Goal: Task Accomplishment & Management: Manage account settings

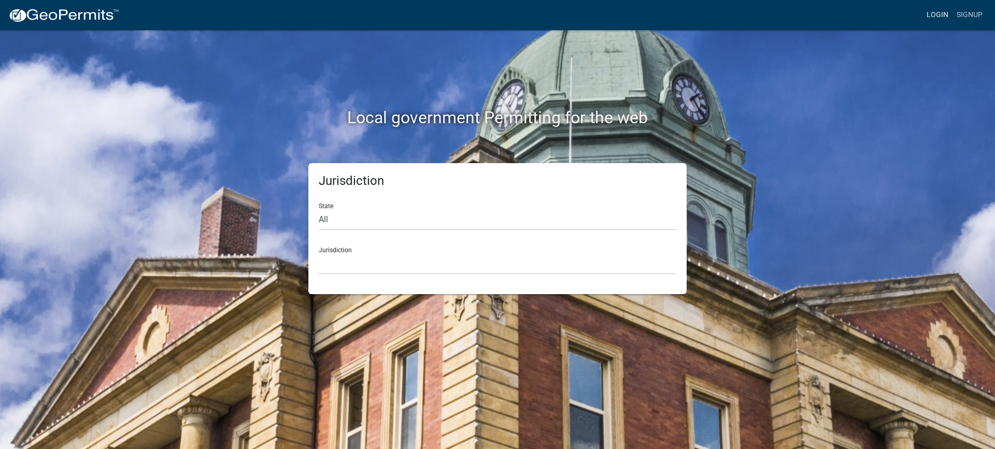
click at [936, 14] on link "Login" at bounding box center [938, 15] width 30 height 20
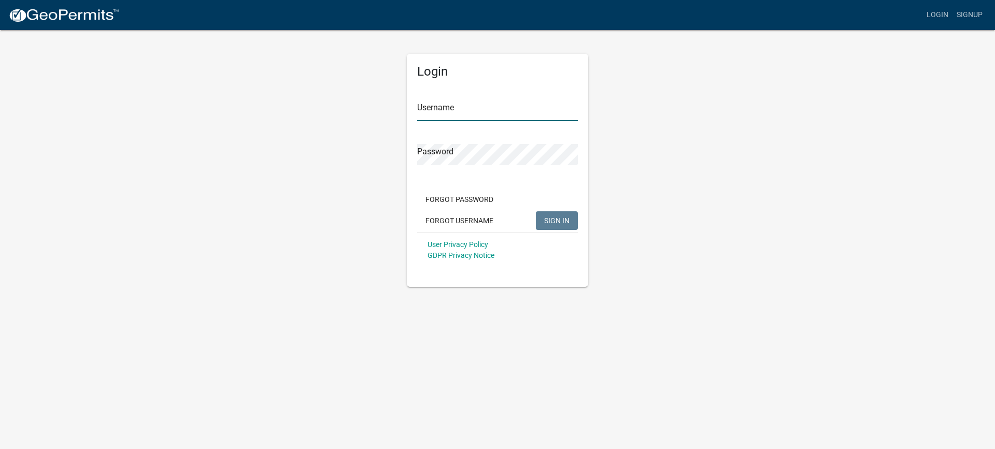
type input "mhaller"
click at [548, 217] on span "SIGN IN" at bounding box center [556, 220] width 25 height 8
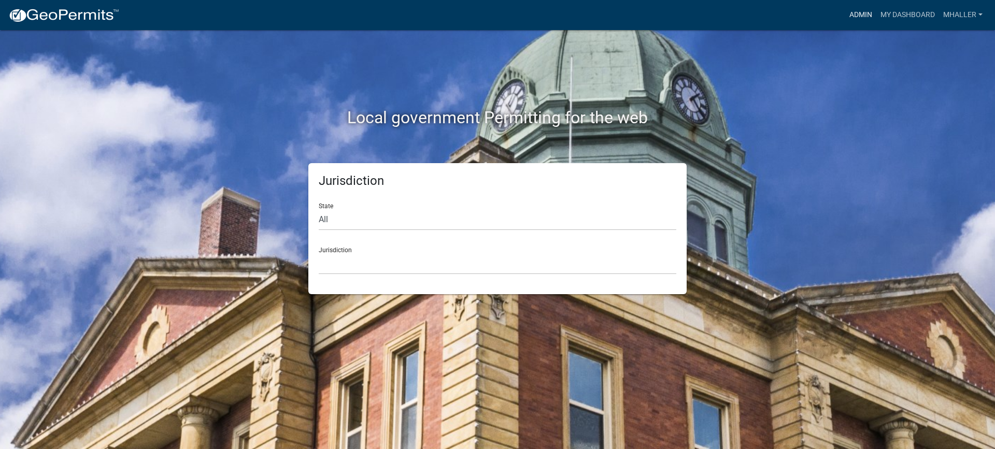
click at [862, 17] on link "Admin" at bounding box center [860, 15] width 31 height 20
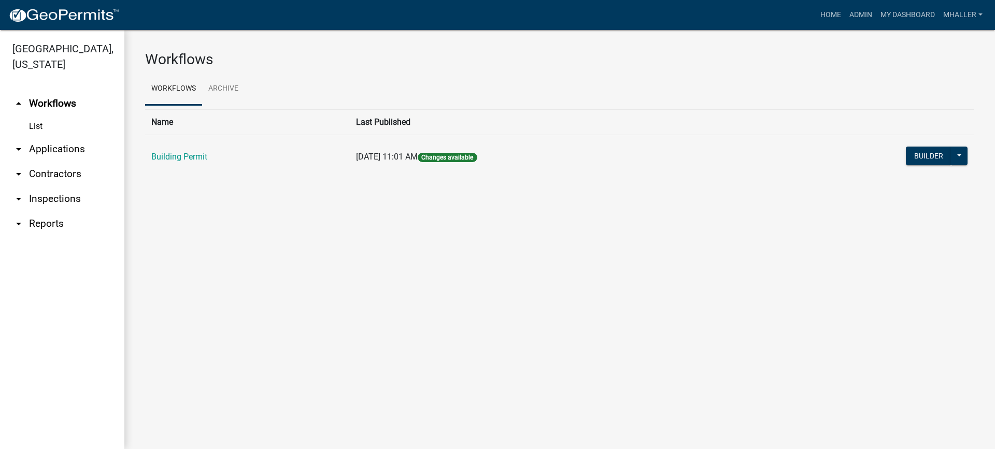
click at [47, 187] on link "arrow_drop_down Inspections" at bounding box center [62, 199] width 124 height 25
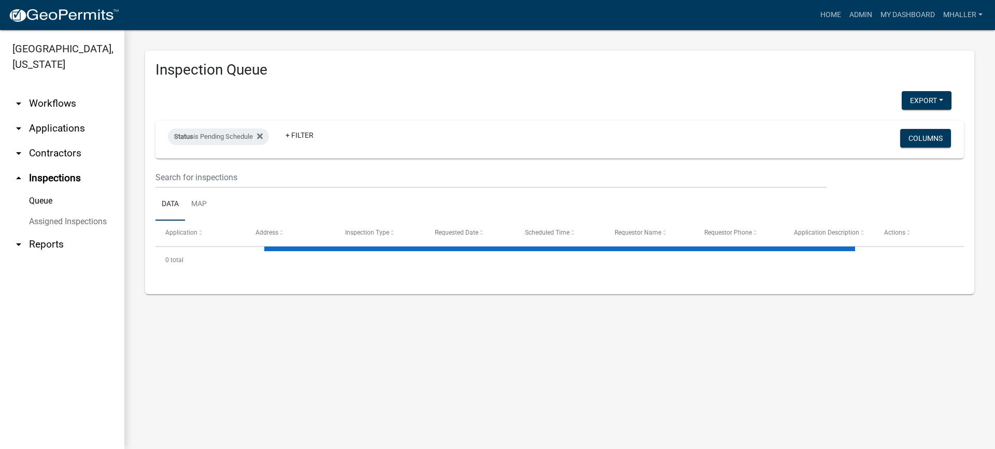
select select "1: 25"
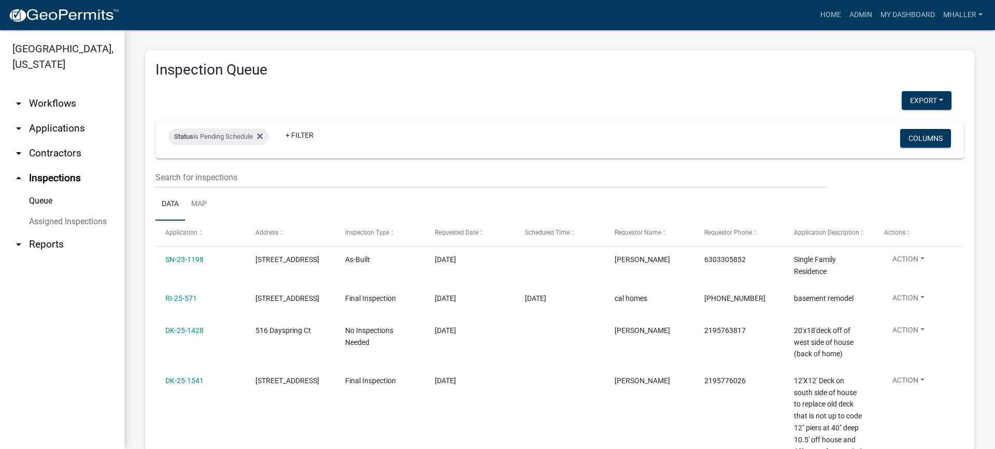
click at [35, 116] on link "arrow_drop_down Applications" at bounding box center [62, 128] width 124 height 25
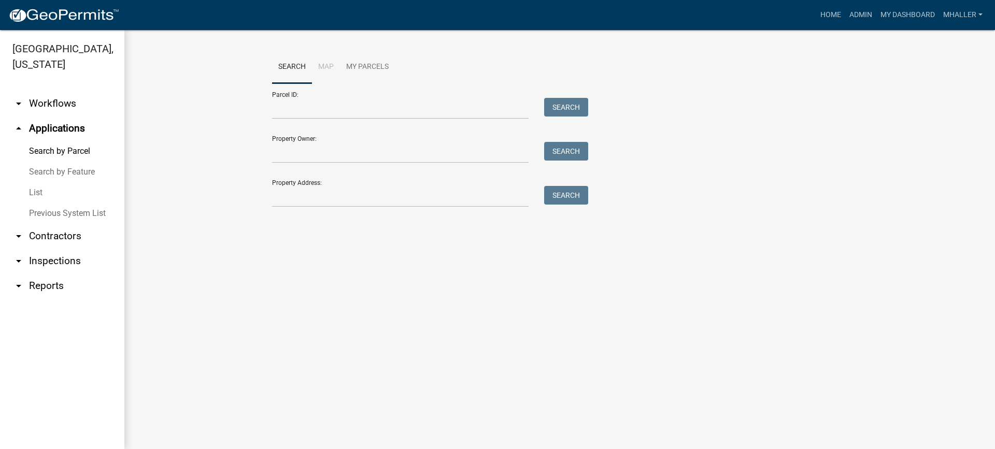
click at [39, 182] on link "List" at bounding box center [62, 192] width 124 height 21
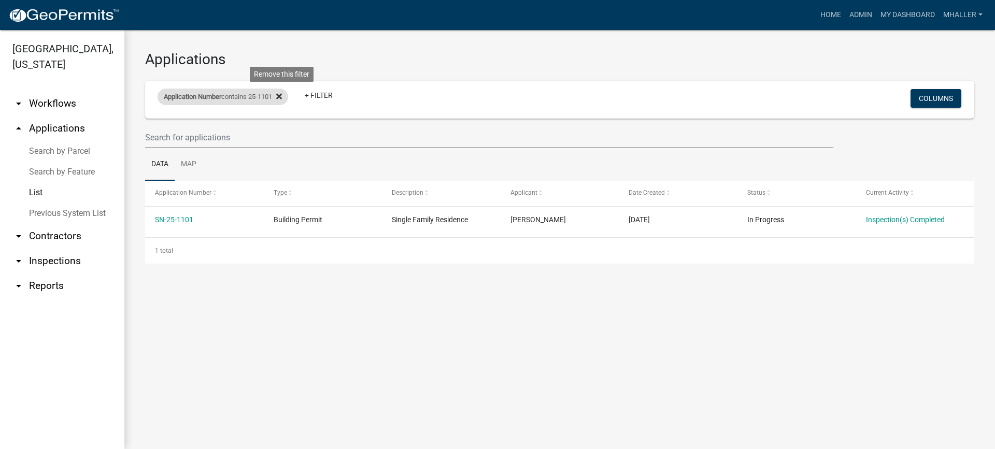
click at [282, 95] on icon at bounding box center [279, 96] width 6 height 6
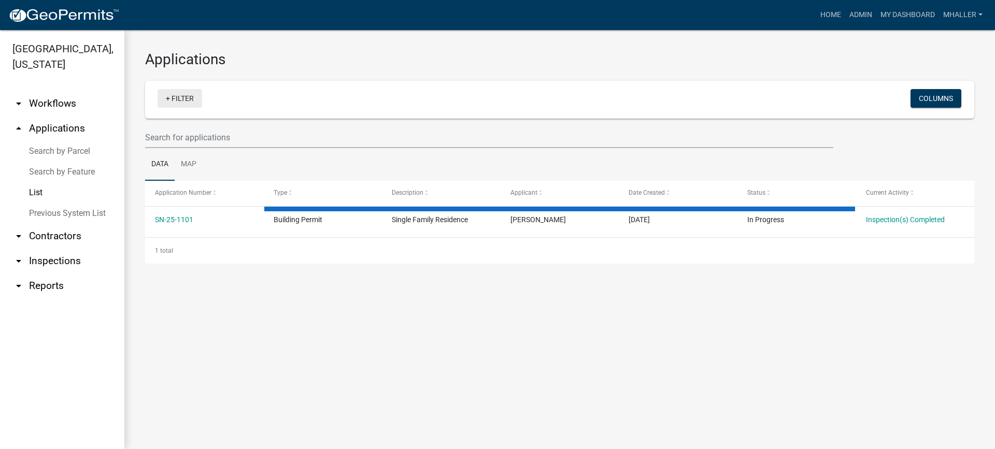
select select "1: 25"
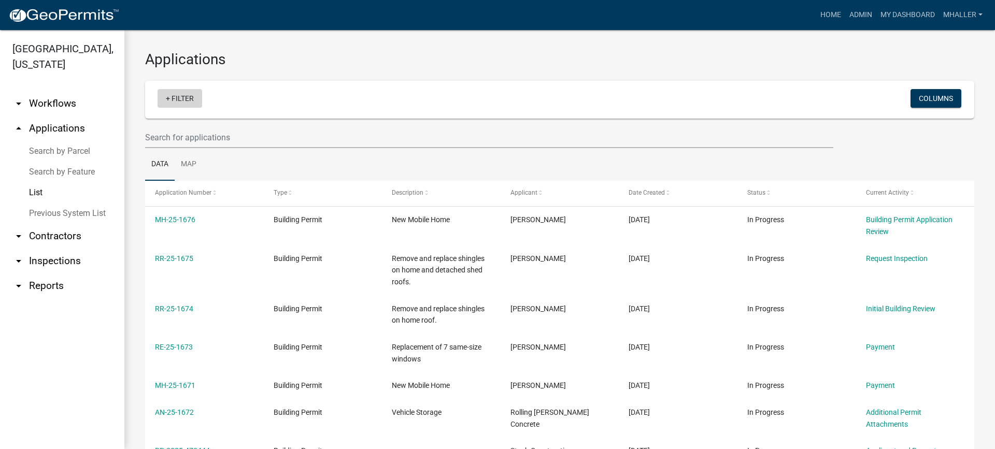
click at [180, 97] on link "+ Filter" at bounding box center [180, 98] width 45 height 19
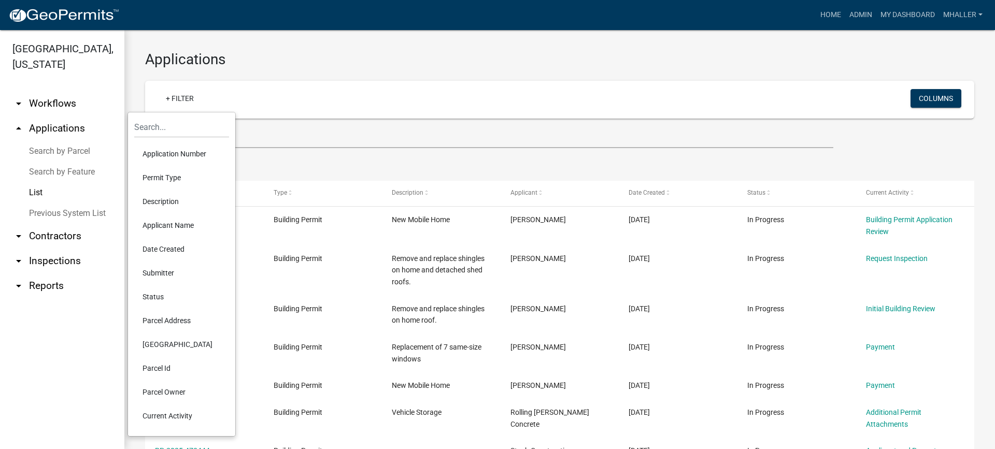
click at [45, 249] on link "arrow_drop_down Inspections" at bounding box center [62, 261] width 124 height 25
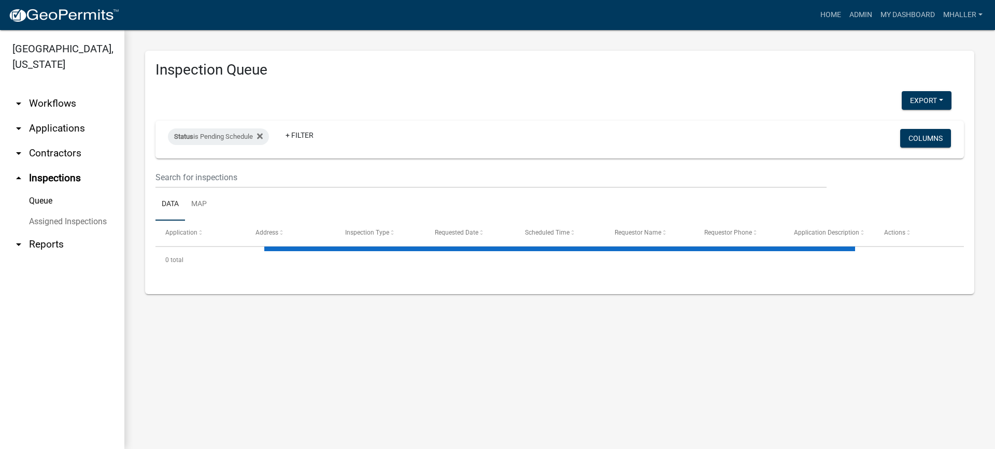
select select "1: 25"
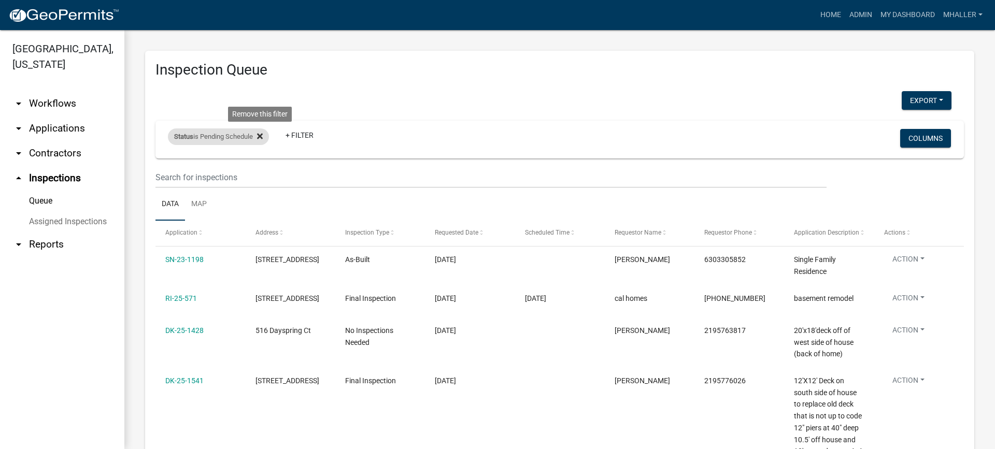
click at [262, 138] on icon at bounding box center [260, 136] width 6 height 6
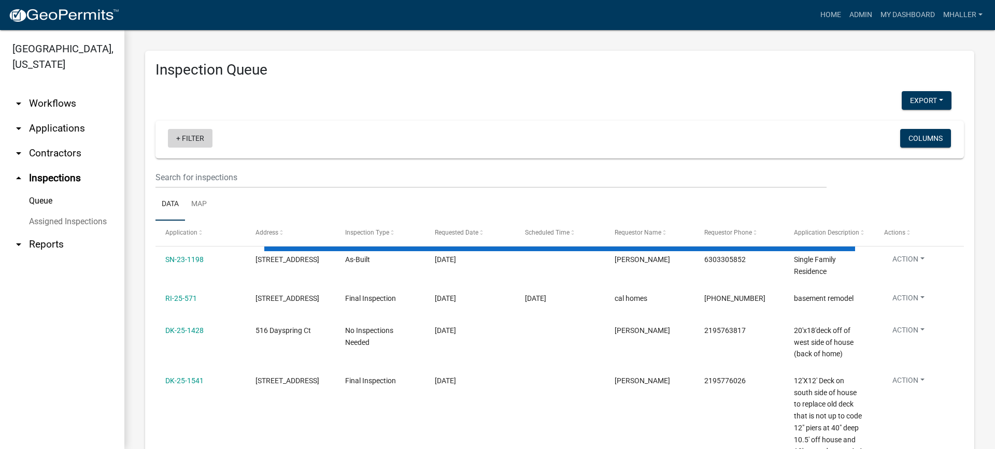
click at [200, 138] on link "+ Filter" at bounding box center [190, 138] width 45 height 19
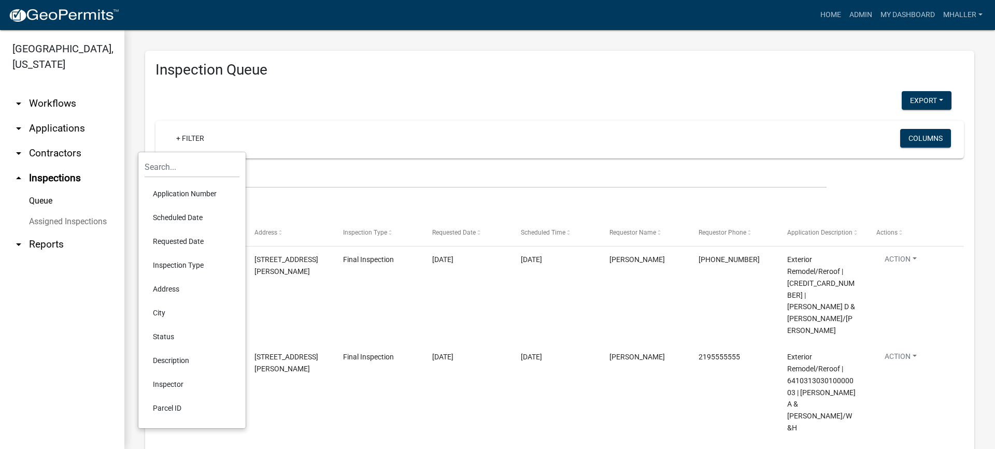
click at [261, 105] on div "Export Excel Format (.xlsx) CSV Format (.csv)" at bounding box center [554, 101] width 812 height 21
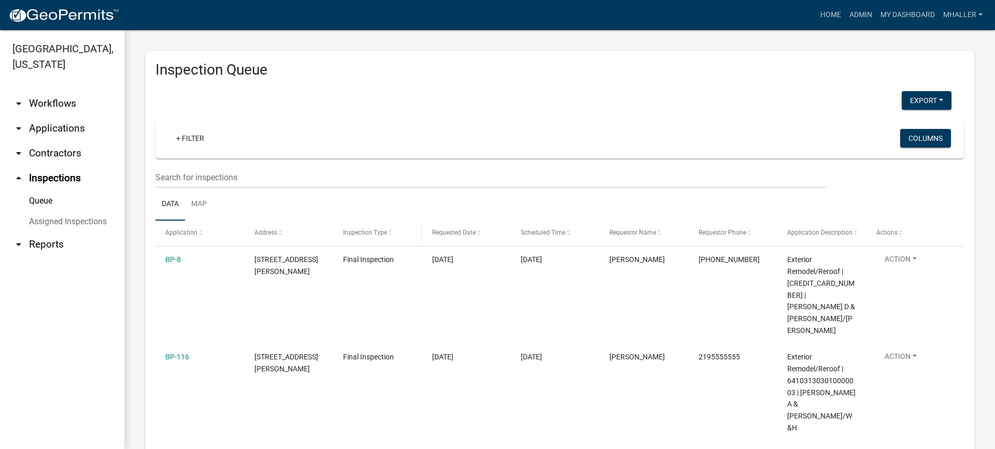
click at [369, 234] on span "Inspection Type" at bounding box center [365, 232] width 44 height 7
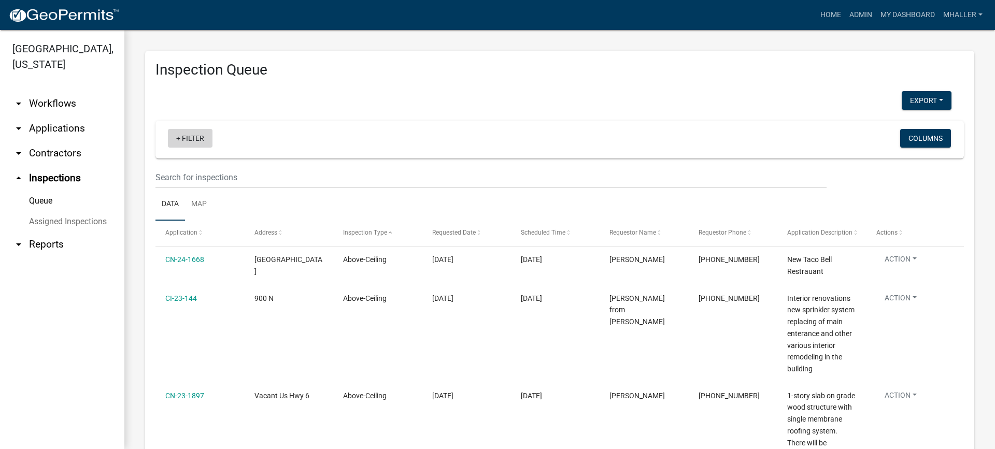
click at [199, 135] on link "+ Filter" at bounding box center [190, 138] width 45 height 19
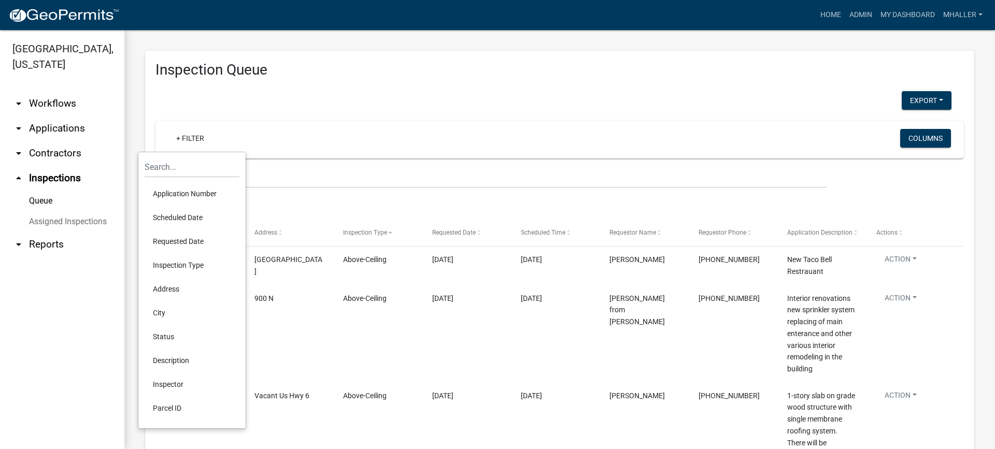
click at [160, 338] on li "Status" at bounding box center [192, 337] width 95 height 24
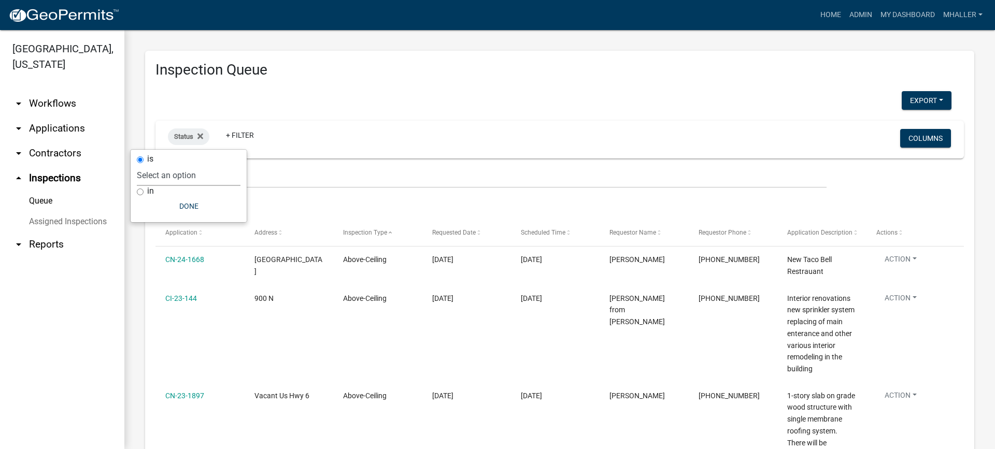
click at [194, 175] on select "Select an option Pending Schedule Pending Inspection Approved Denied Deleted Vo…" at bounding box center [189, 175] width 104 height 21
select select "1"
click at [170, 165] on select "Select an option Pending Schedule Pending Inspection Approved Denied Deleted Vo…" at bounding box center [189, 175] width 104 height 21
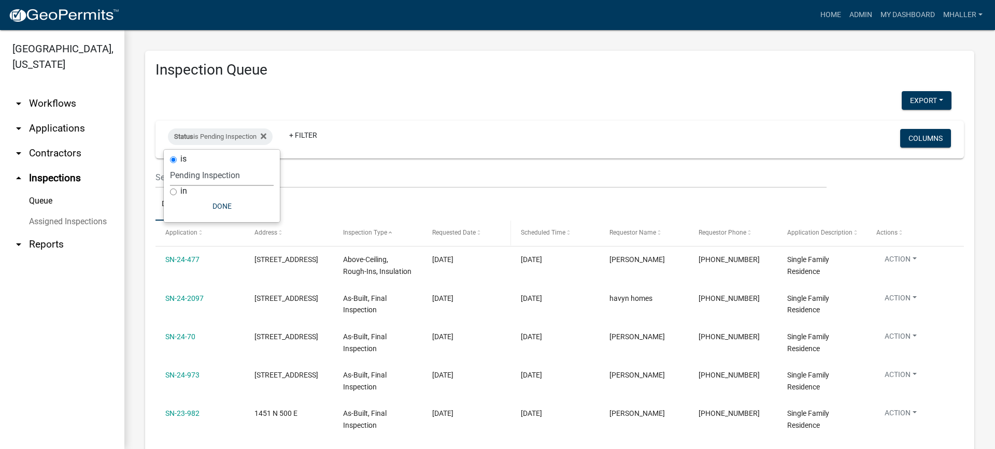
click at [446, 230] on span "Requested Date" at bounding box center [454, 232] width 44 height 7
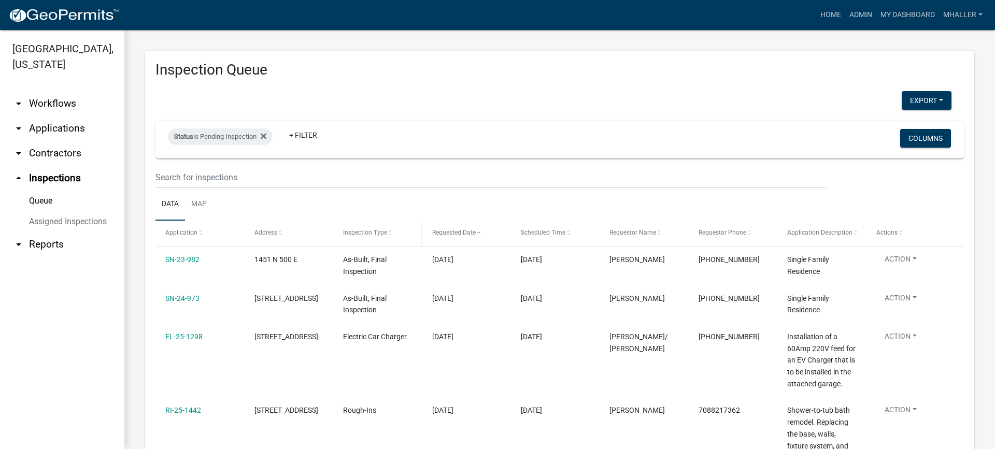
click at [366, 232] on span "Inspection Type" at bounding box center [365, 232] width 44 height 7
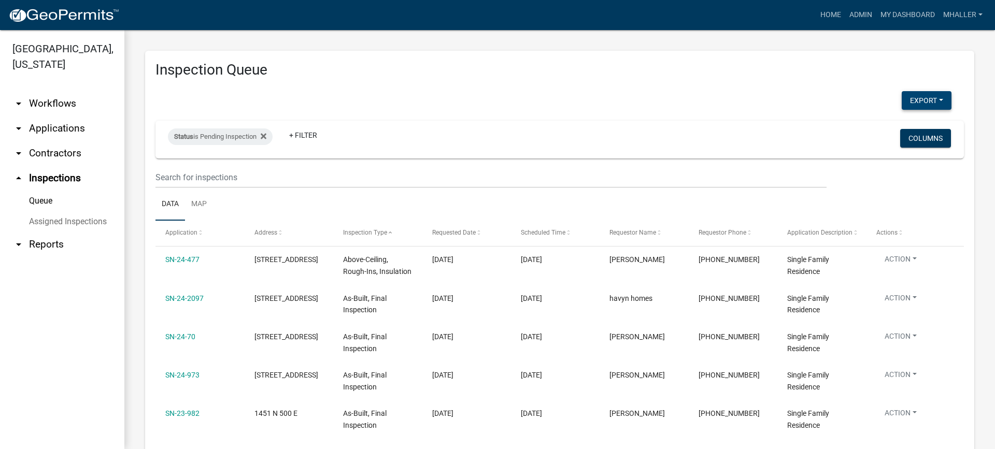
click at [914, 97] on button "Export" at bounding box center [927, 100] width 50 height 19
click at [895, 126] on button "Excel Format (.xlsx)" at bounding box center [903, 127] width 97 height 25
click at [52, 116] on link "arrow_drop_down Applications" at bounding box center [62, 128] width 124 height 25
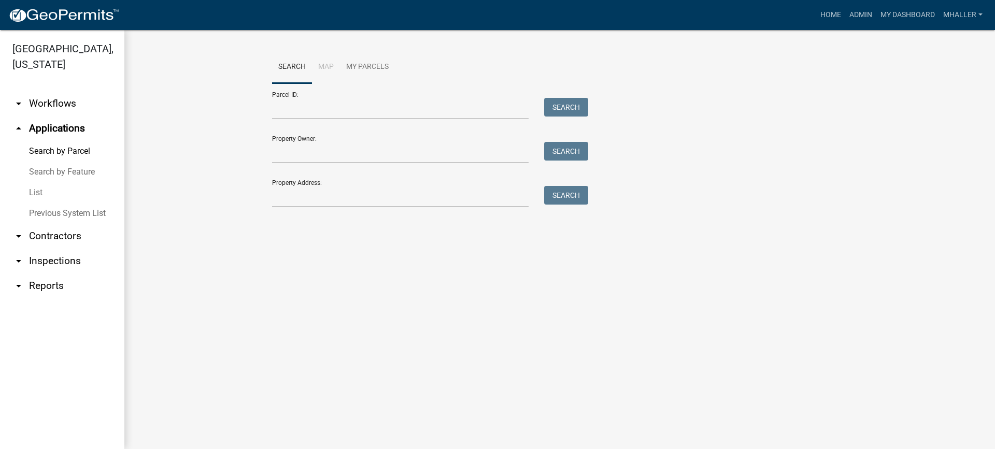
click at [33, 182] on link "List" at bounding box center [62, 192] width 124 height 21
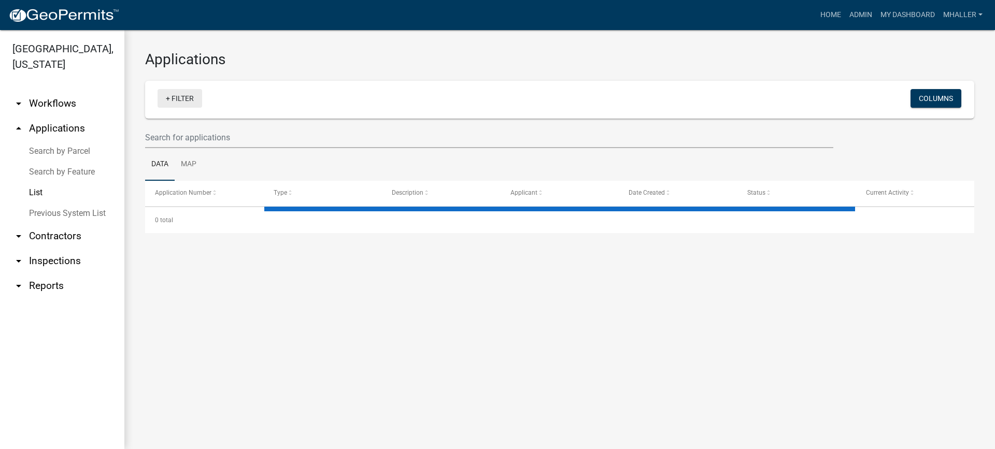
select select "1: 25"
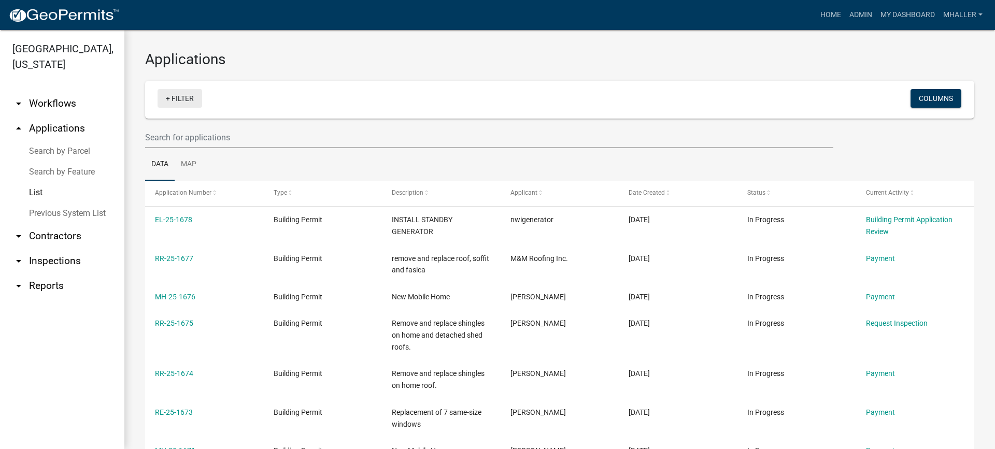
click at [185, 100] on link "+ Filter" at bounding box center [180, 98] width 45 height 19
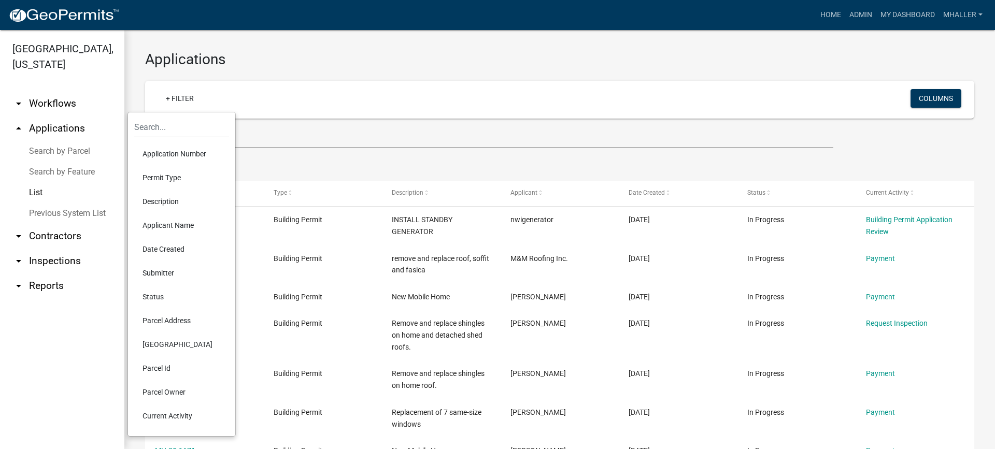
click at [163, 154] on li "Application Number" at bounding box center [181, 154] width 95 height 24
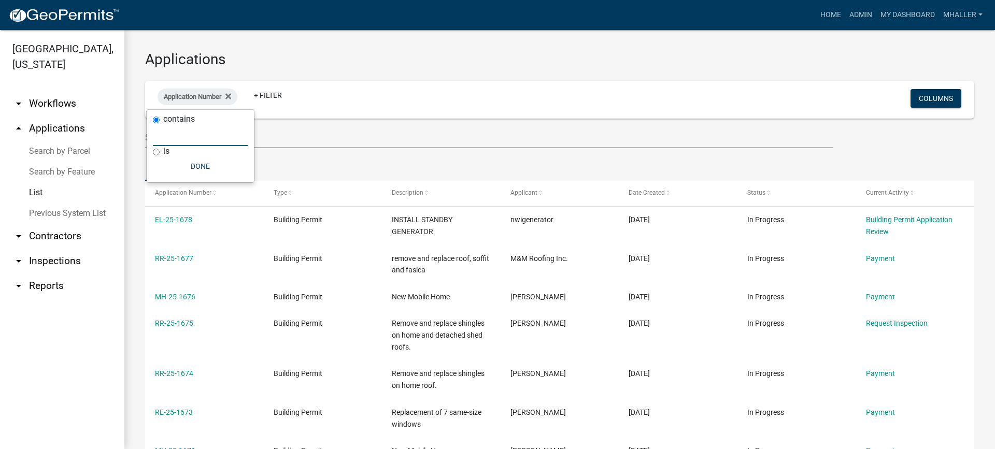
click at [188, 136] on input "text" at bounding box center [200, 135] width 95 height 21
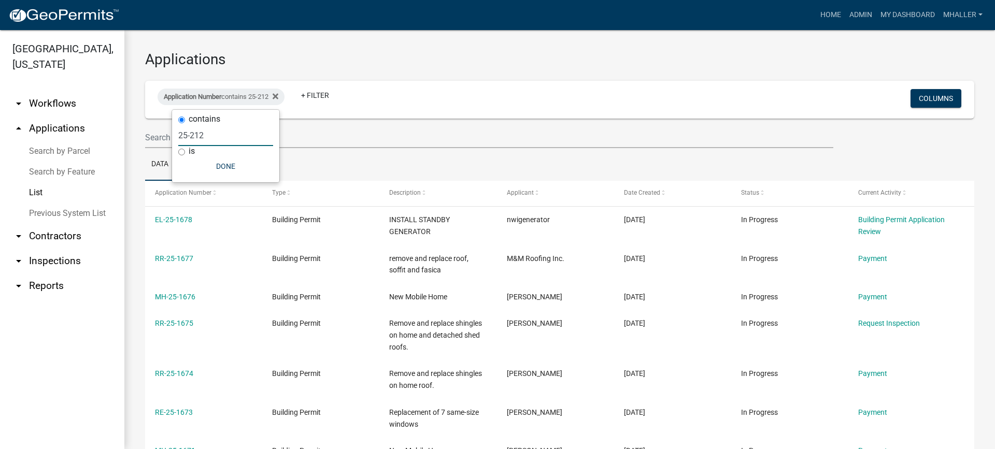
type input "25-212"
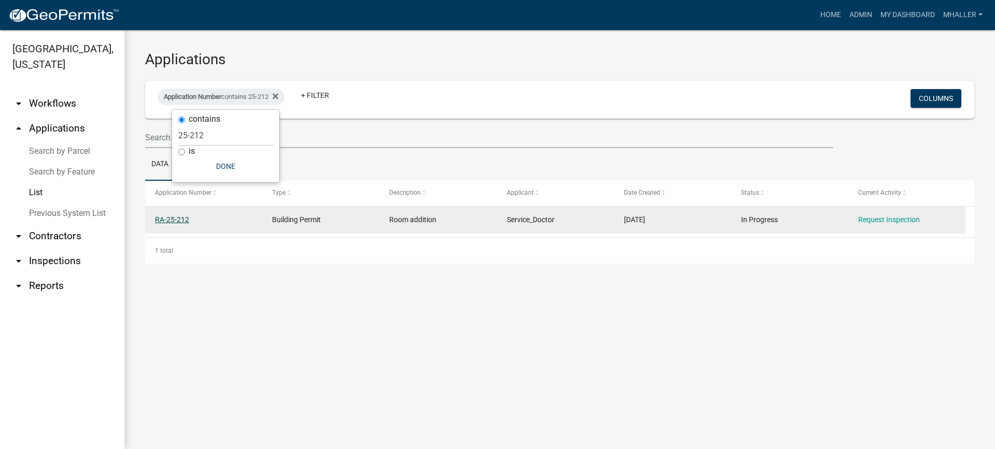
click at [177, 219] on link "RA-25-212" at bounding box center [172, 220] width 34 height 8
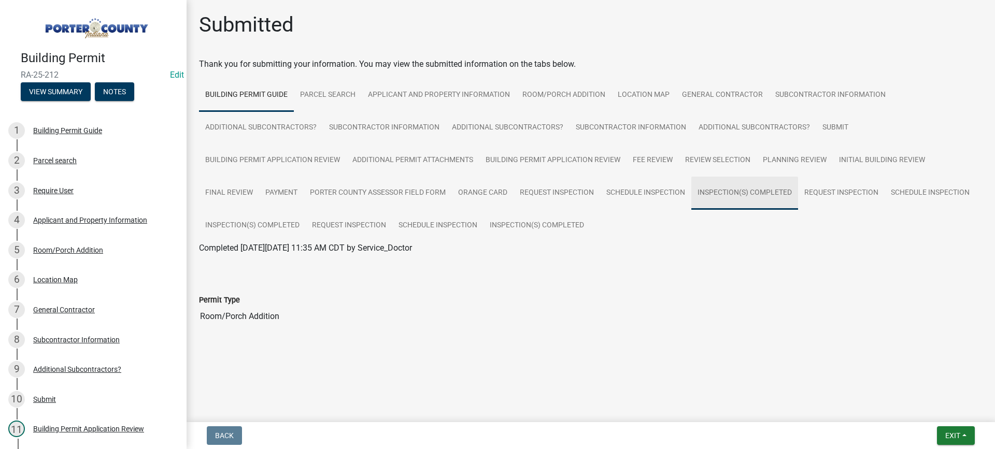
click at [716, 195] on link "Inspection(s) Completed" at bounding box center [744, 193] width 107 height 33
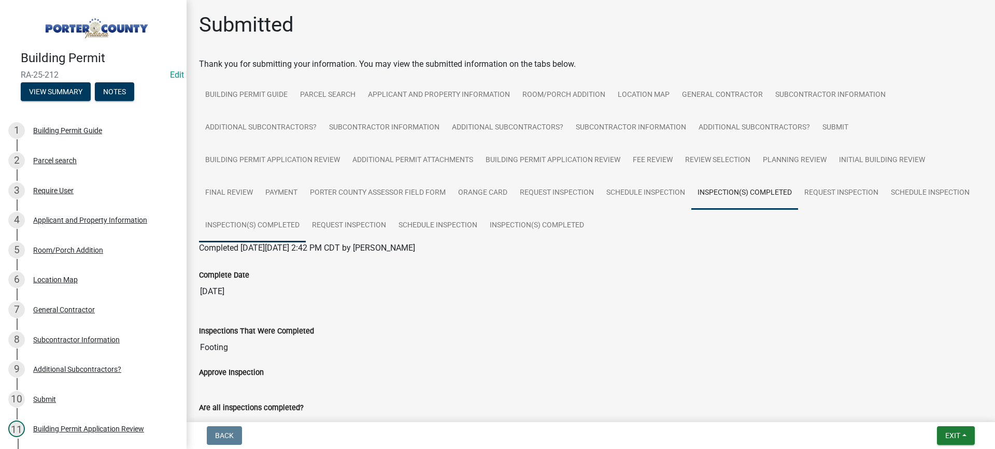
click at [306, 229] on link "Inspection(s) Completed" at bounding box center [252, 225] width 107 height 33
click at [590, 225] on link "Inspection(s) Completed" at bounding box center [537, 225] width 107 height 33
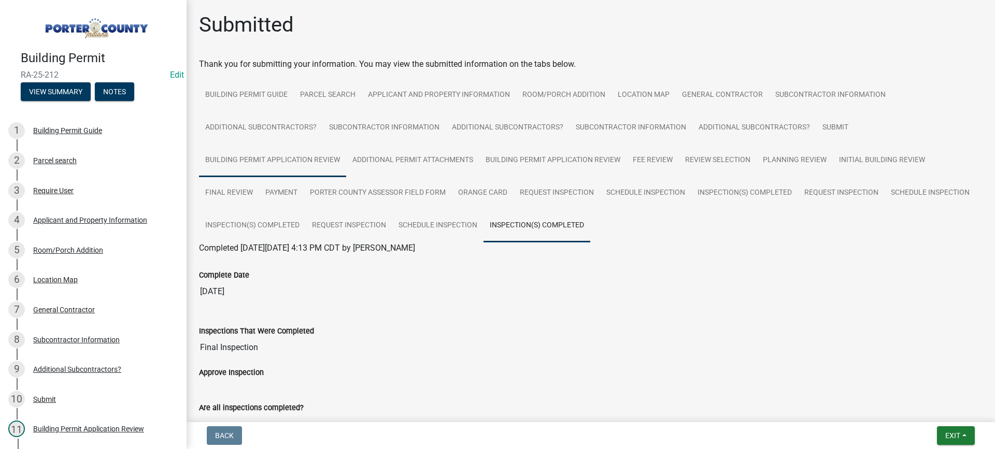
click at [323, 160] on link "Building Permit Application Review" at bounding box center [272, 160] width 147 height 33
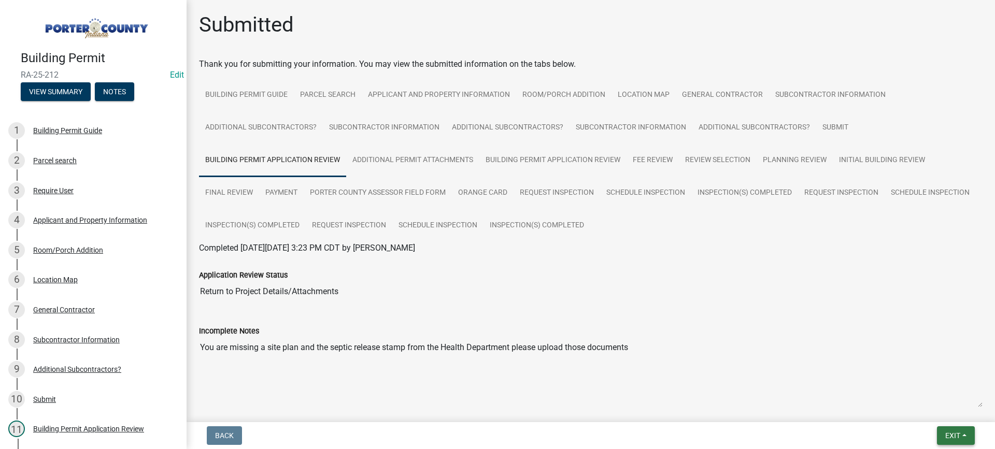
click at [956, 434] on span "Exit" at bounding box center [952, 436] width 15 height 8
click at [941, 409] on button "Save & Exit" at bounding box center [933, 409] width 83 height 25
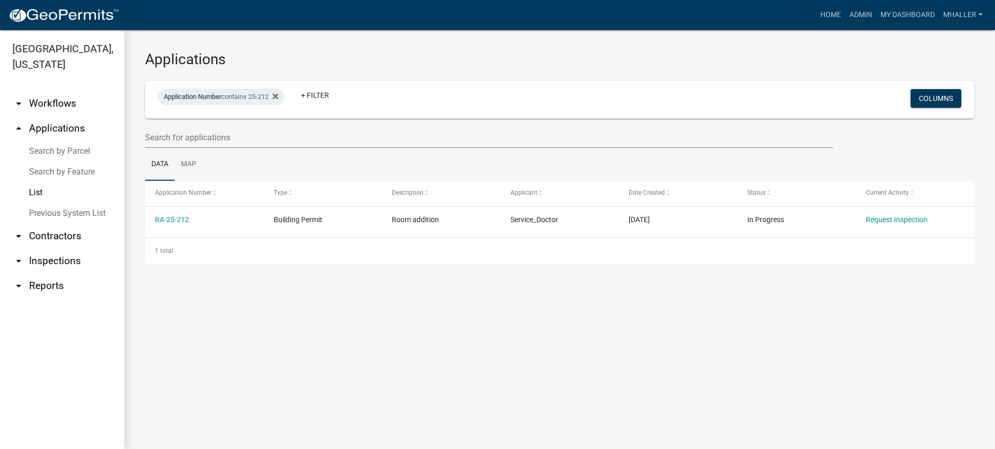
click at [46, 249] on link "arrow_drop_down Inspections" at bounding box center [62, 261] width 124 height 25
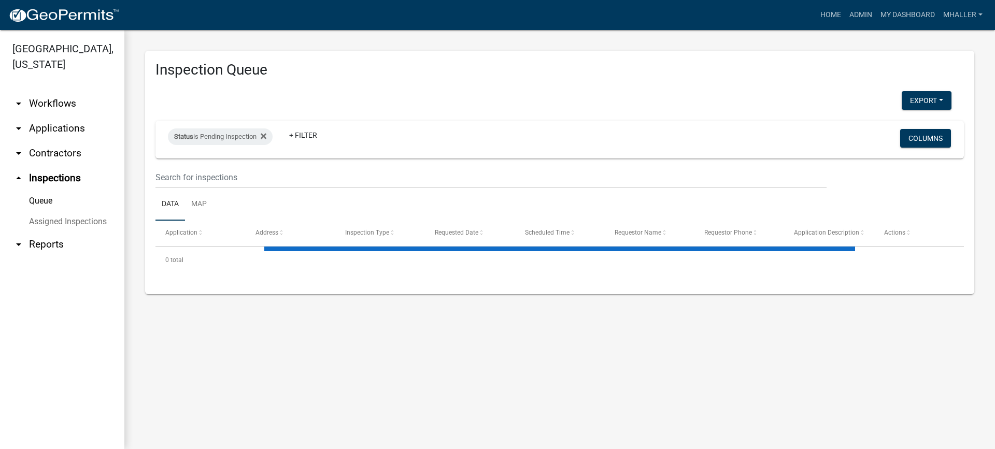
select select "1: 25"
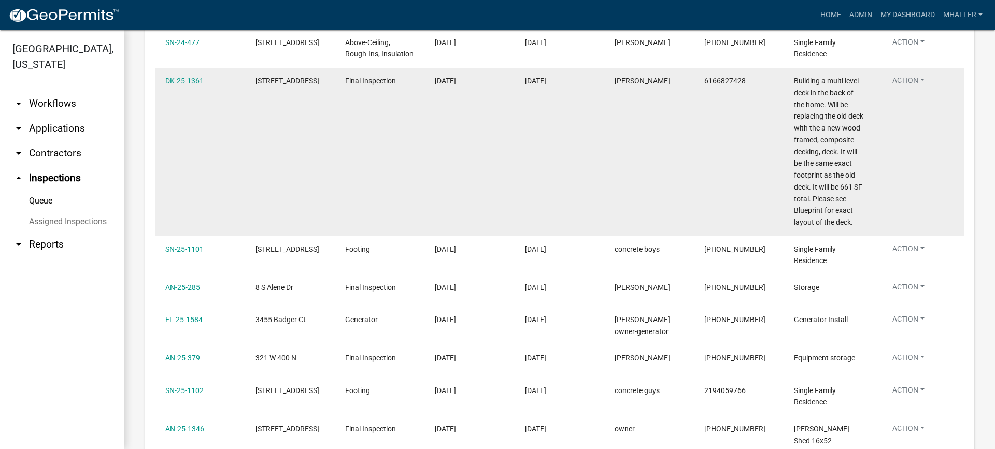
scroll to position [881, 0]
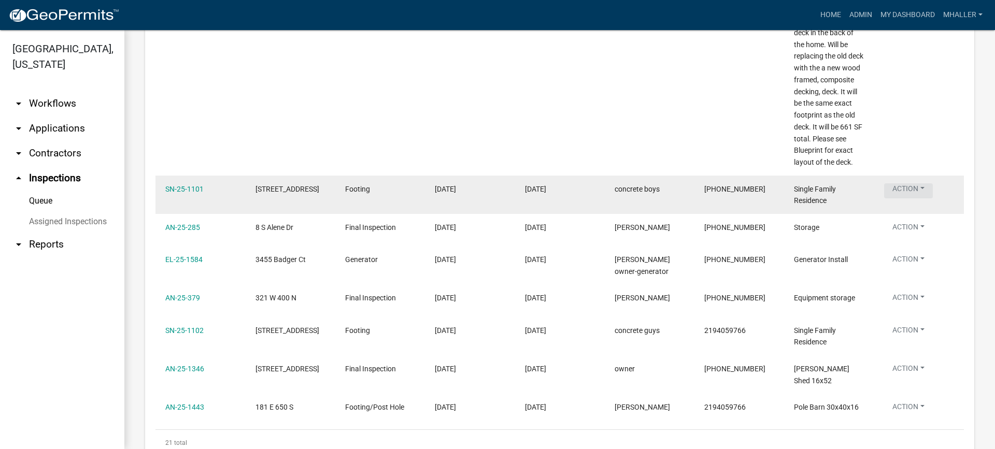
click at [913, 188] on button "Action" at bounding box center [908, 190] width 49 height 15
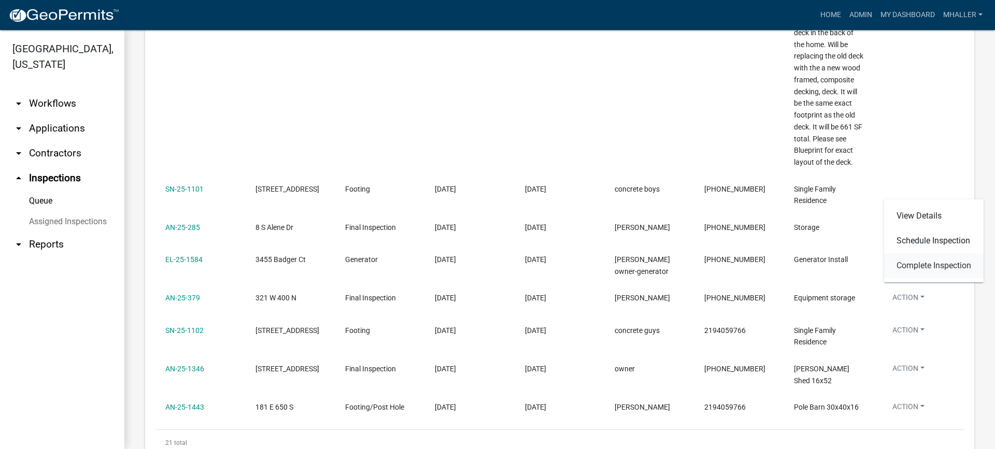
click at [924, 270] on link "Complete Inspection" at bounding box center [934, 265] width 100 height 25
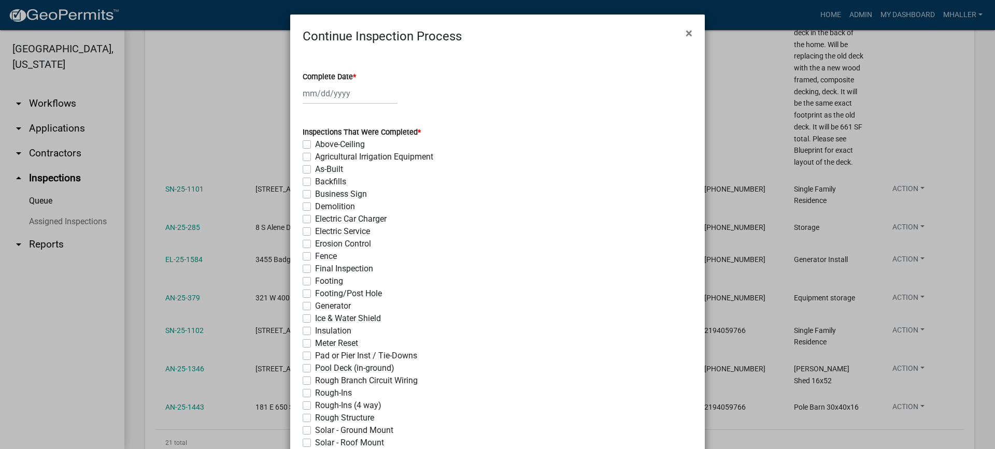
click at [328, 95] on div at bounding box center [350, 93] width 95 height 21
select select "9"
select select "2025"
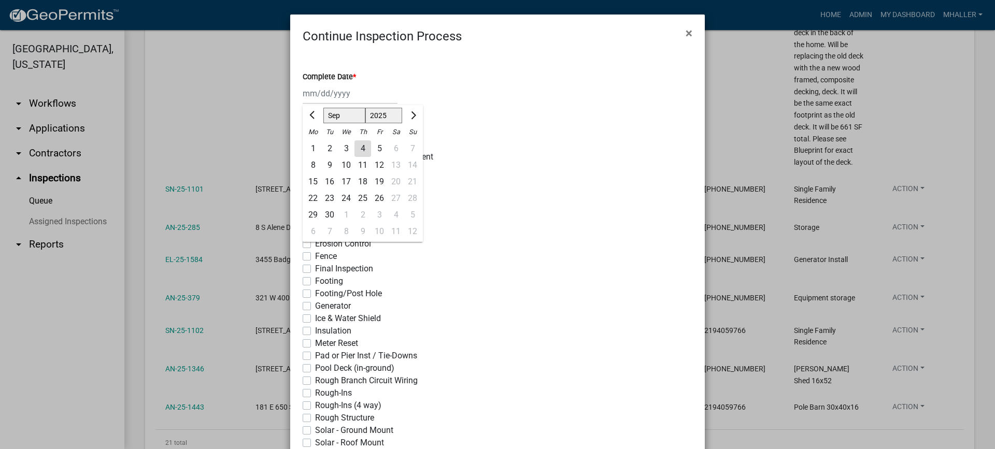
click at [356, 150] on div "4" at bounding box center [363, 148] width 17 height 17
type input "[DATE]"
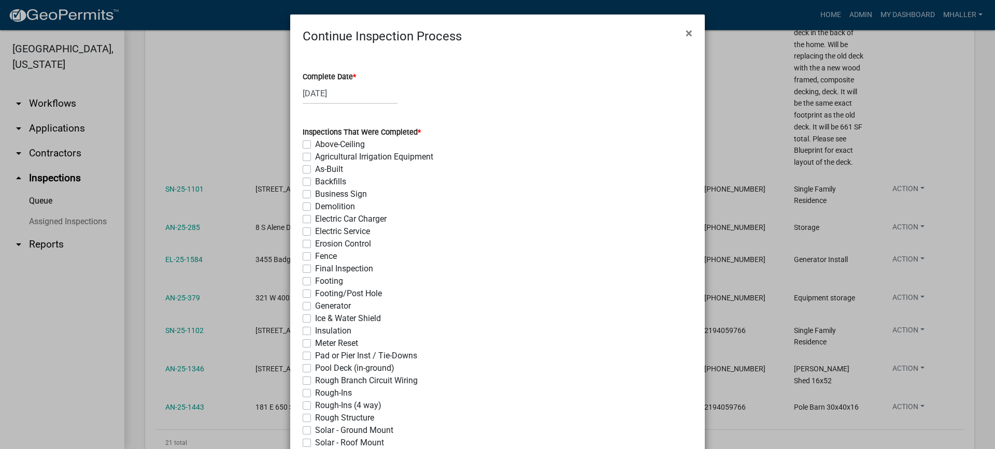
click at [315, 282] on label "Footing" at bounding box center [329, 281] width 28 height 12
click at [315, 282] on input "Footing" at bounding box center [318, 278] width 7 height 7
checkbox input "true"
checkbox input "false"
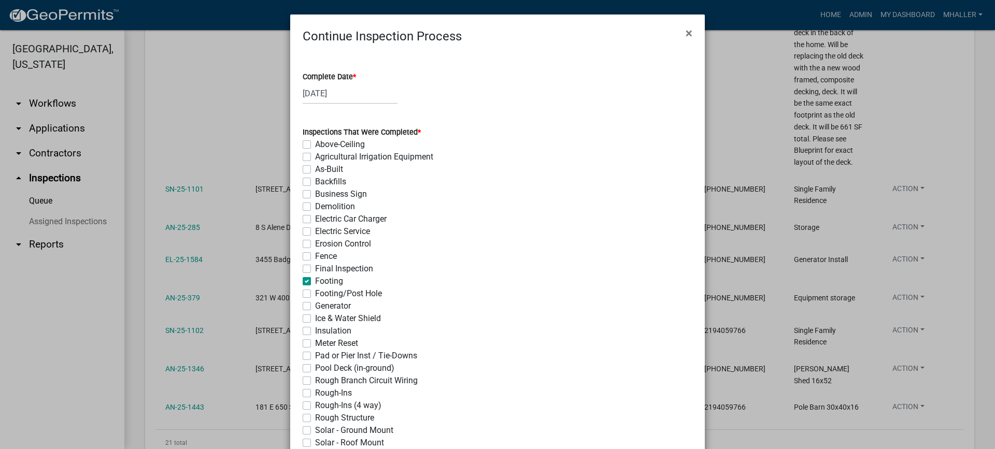
checkbox input "false"
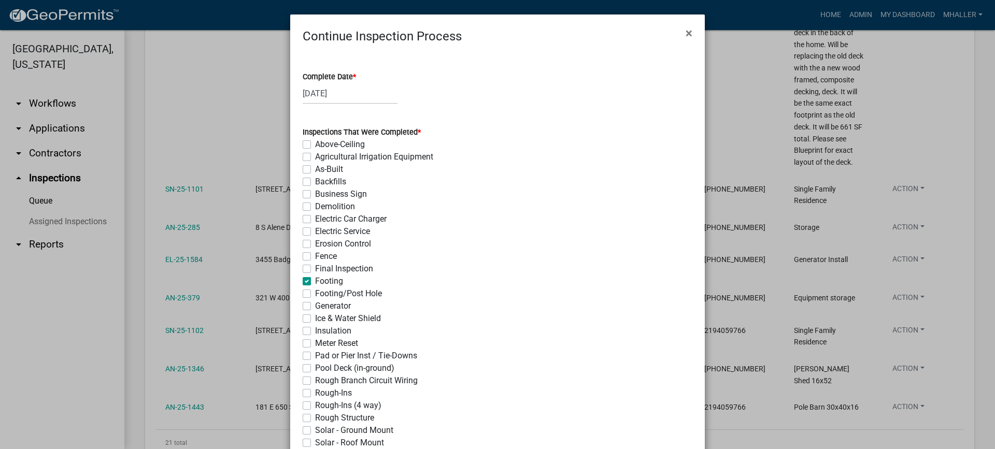
checkbox input "false"
checkbox input "true"
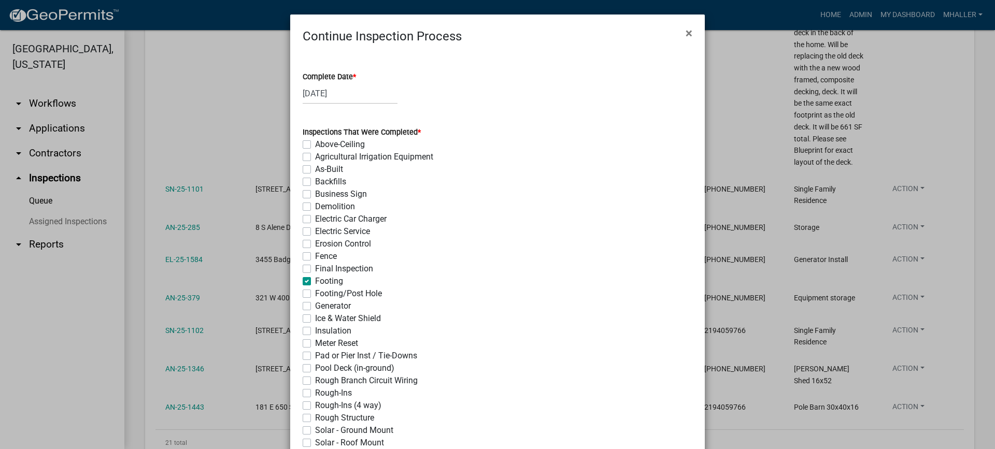
checkbox input "false"
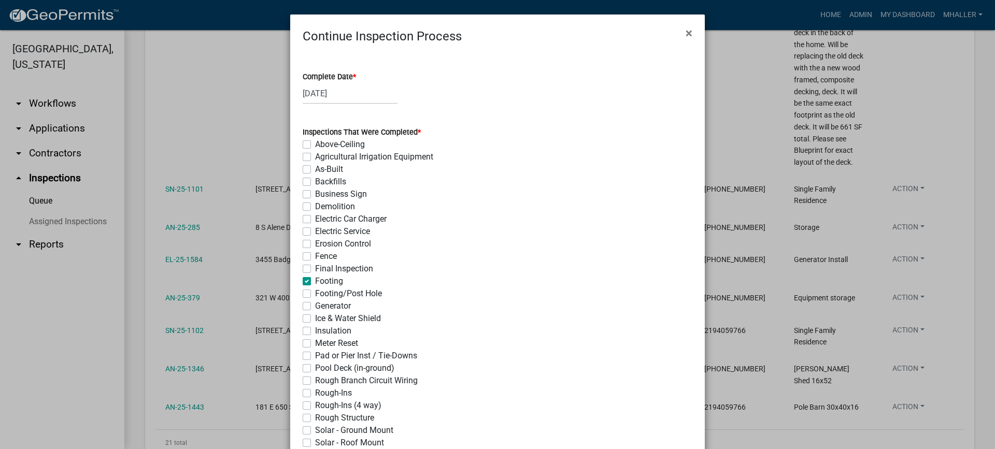
checkbox input "false"
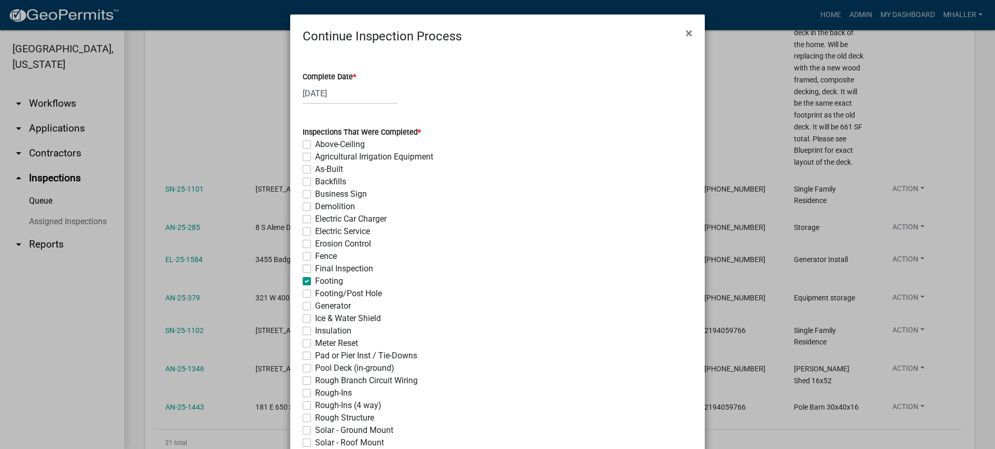
checkbox input "false"
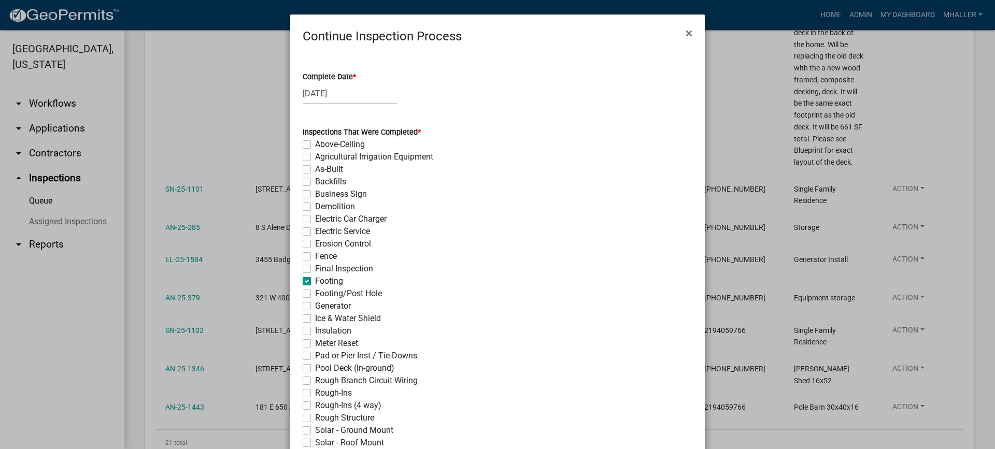
checkbox input "false"
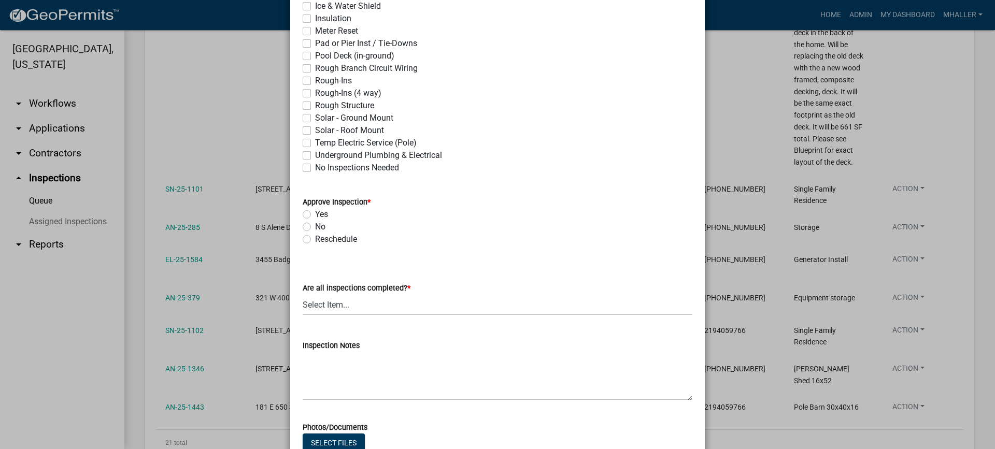
scroll to position [415, 0]
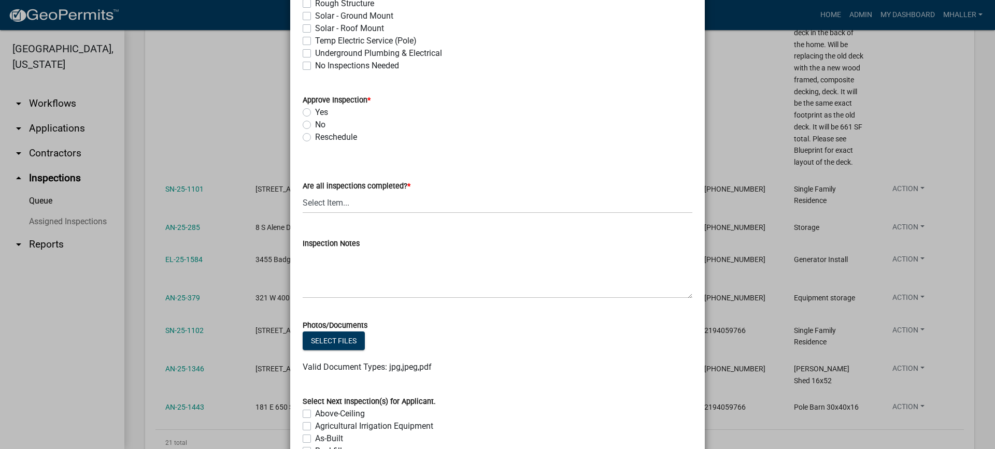
click at [315, 113] on label "Yes" at bounding box center [321, 112] width 13 height 12
click at [315, 113] on input "Yes" at bounding box center [318, 109] width 7 height 7
radio input "true"
click at [376, 202] on select "Select Item... Yes - All Inspections Have Been Completed No - More Inspections …" at bounding box center [498, 202] width 390 height 21
click at [303, 192] on select "Select Item... Yes - All Inspections Have Been Completed No - More Inspections …" at bounding box center [498, 202] width 390 height 21
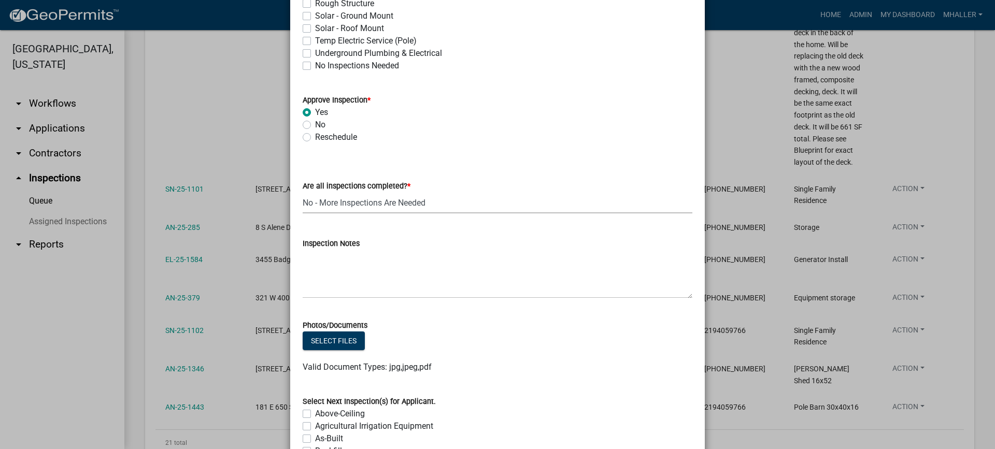
select select "eafbae6d-cbce-48e8-be87-ded322027707"
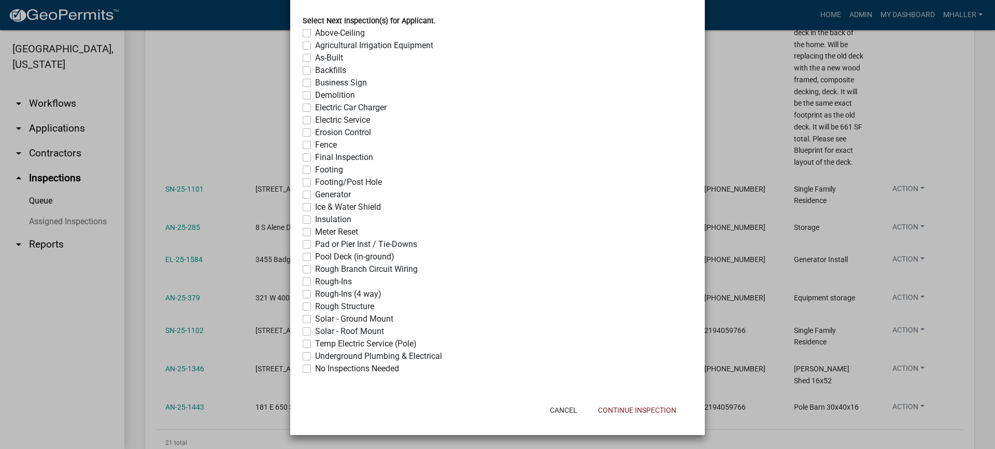
scroll to position [796, 0]
click at [614, 411] on button "Continue Inspection" at bounding box center [637, 410] width 95 height 19
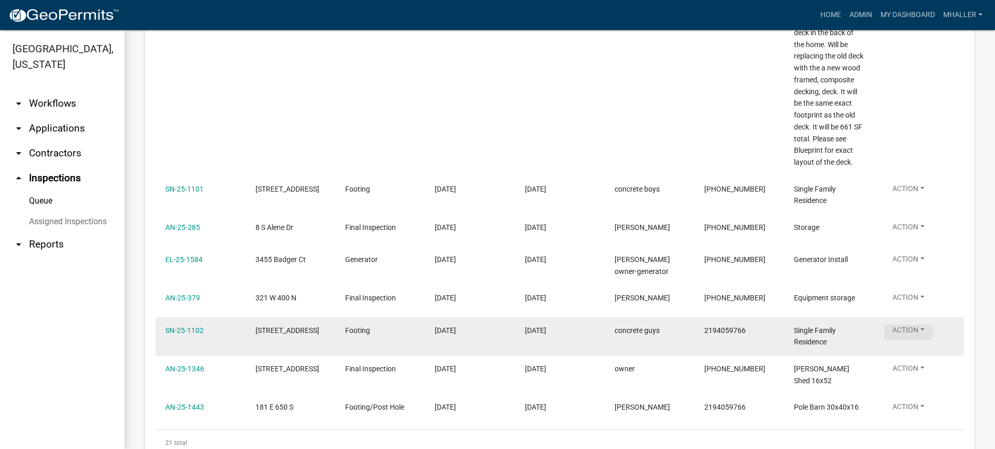
click at [913, 329] on button "Action" at bounding box center [908, 332] width 49 height 15
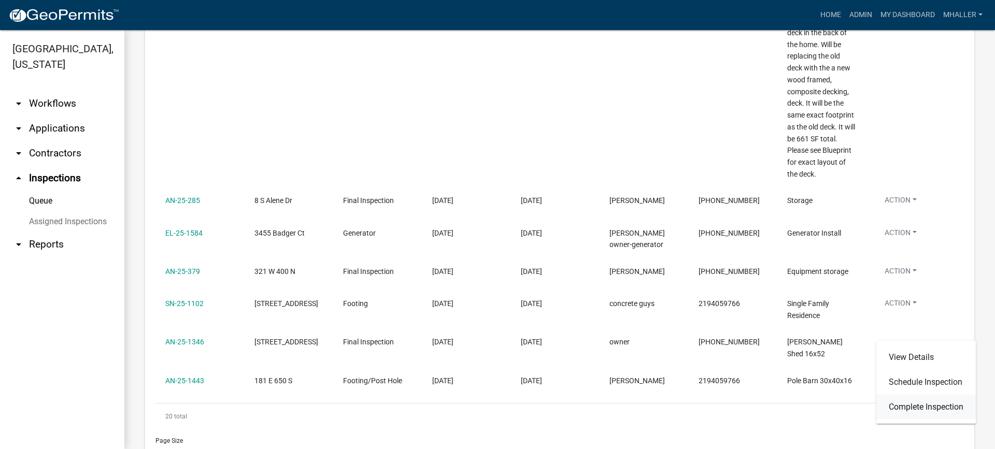
click at [925, 408] on link "Complete Inspection" at bounding box center [927, 407] width 100 height 25
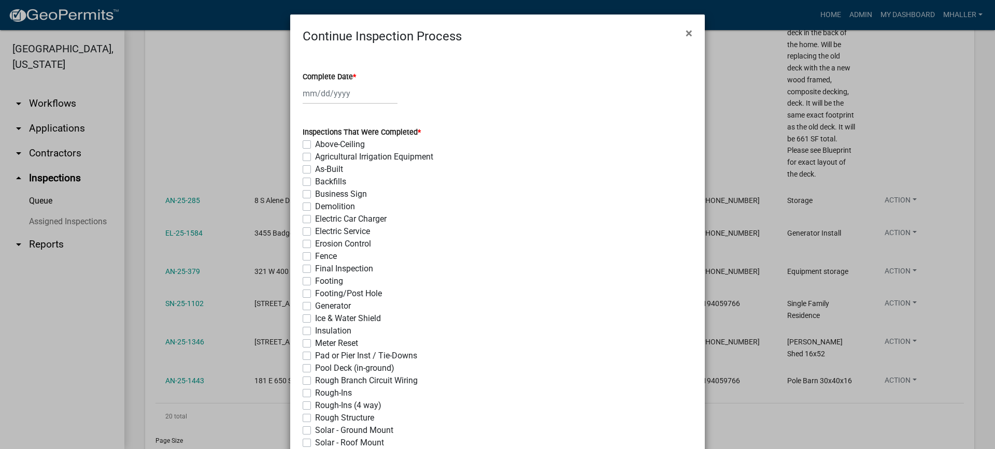
click at [328, 94] on div at bounding box center [350, 93] width 95 height 21
select select "9"
select select "2025"
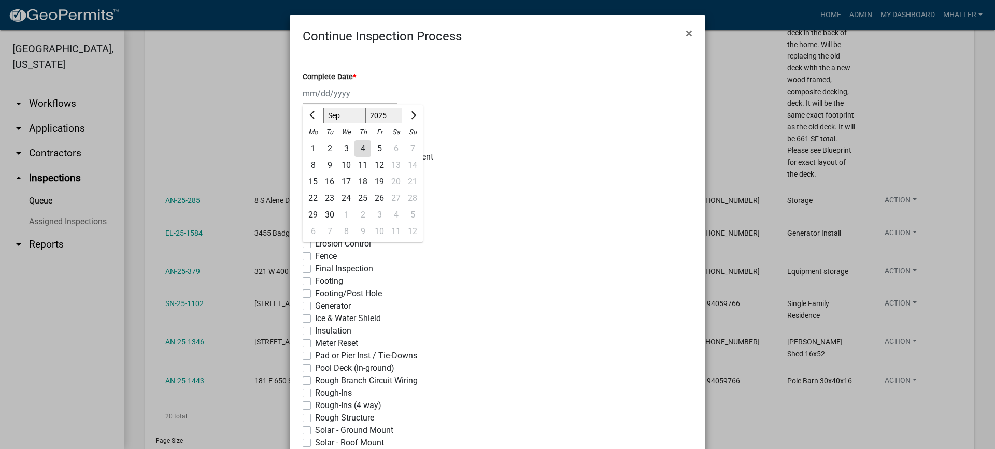
drag, startPoint x: 357, startPoint y: 146, endPoint x: 325, endPoint y: 209, distance: 70.2
click at [357, 147] on div "4" at bounding box center [363, 148] width 17 height 17
type input "[DATE]"
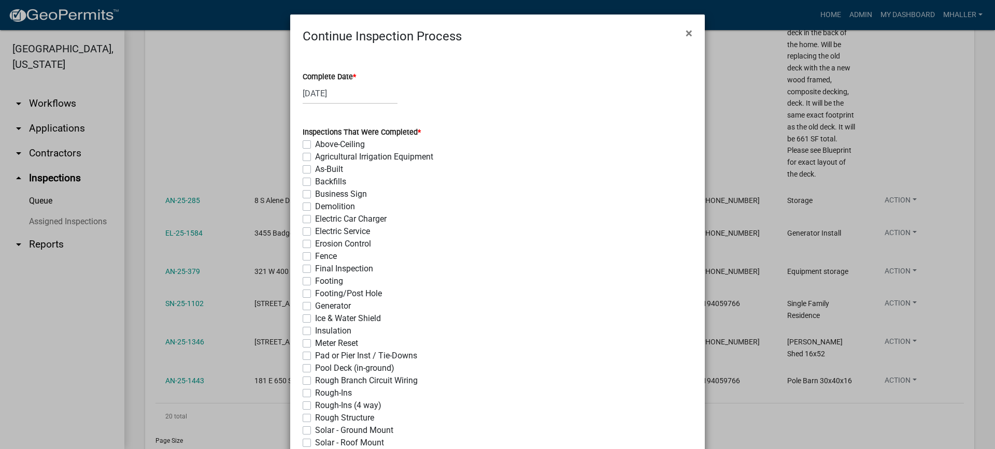
click at [315, 281] on label "Footing" at bounding box center [329, 281] width 28 height 12
click at [315, 281] on input "Footing" at bounding box center [318, 278] width 7 height 7
checkbox input "true"
checkbox input "false"
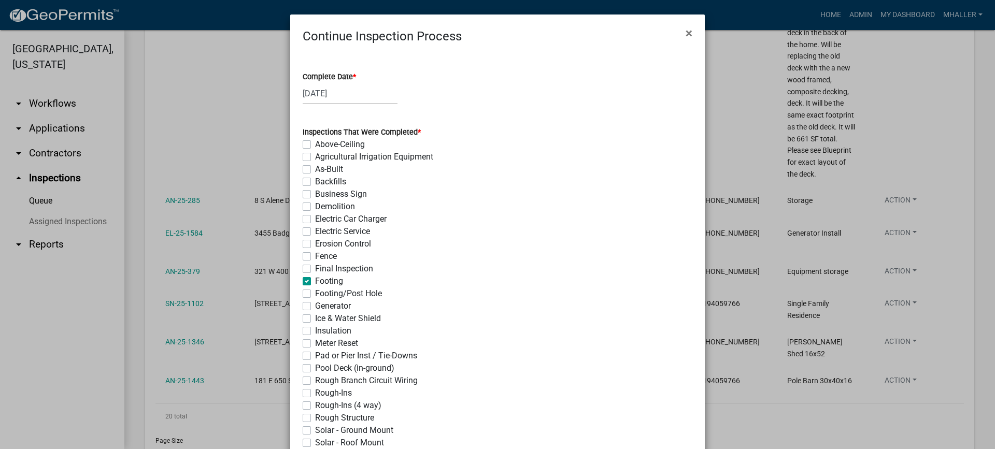
checkbox input "false"
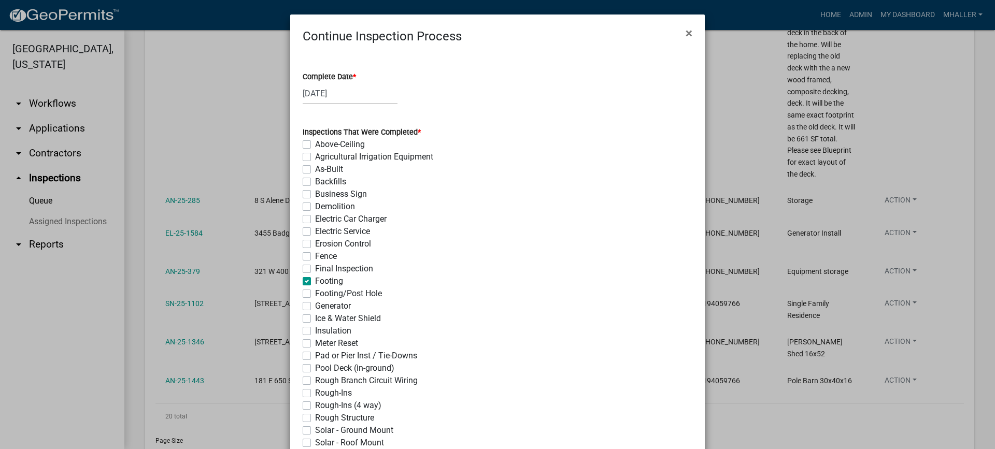
checkbox input "false"
checkbox input "true"
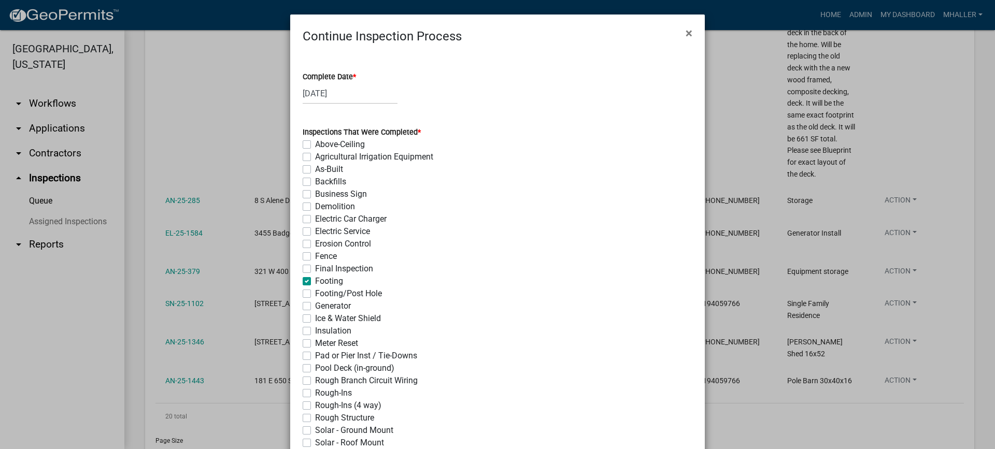
checkbox input "false"
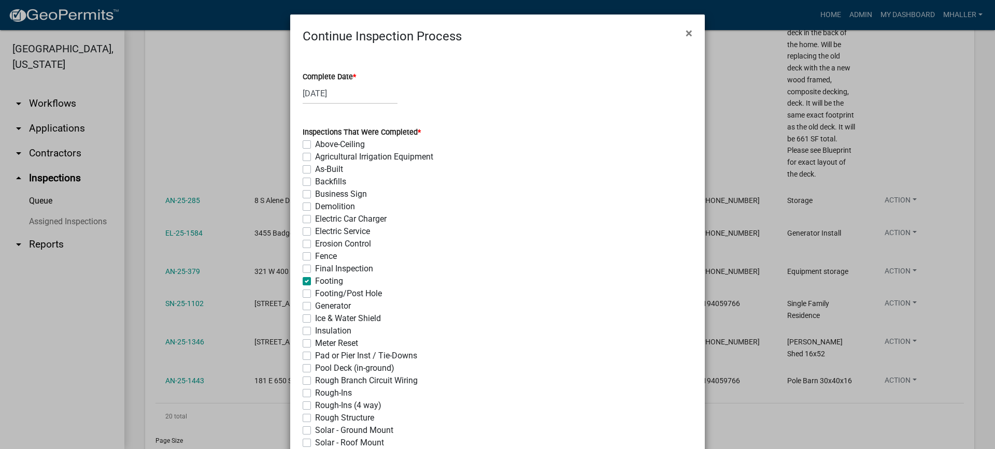
checkbox input "false"
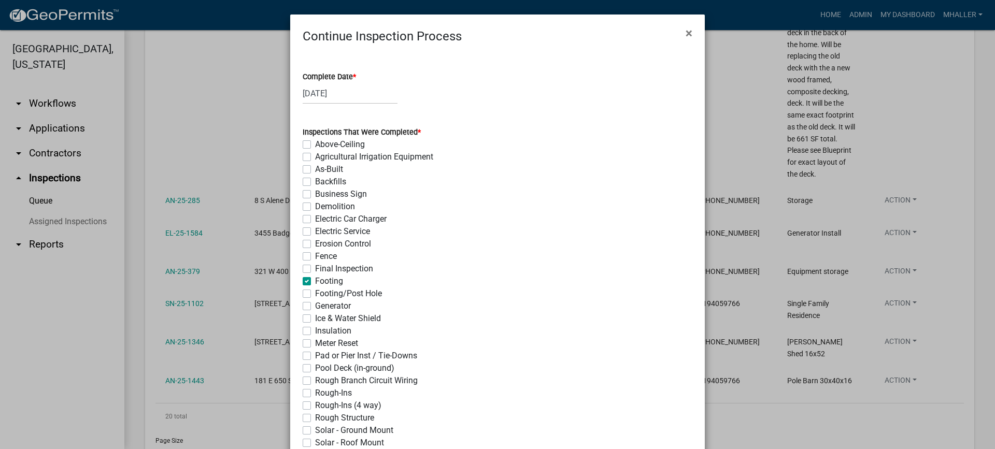
checkbox input "false"
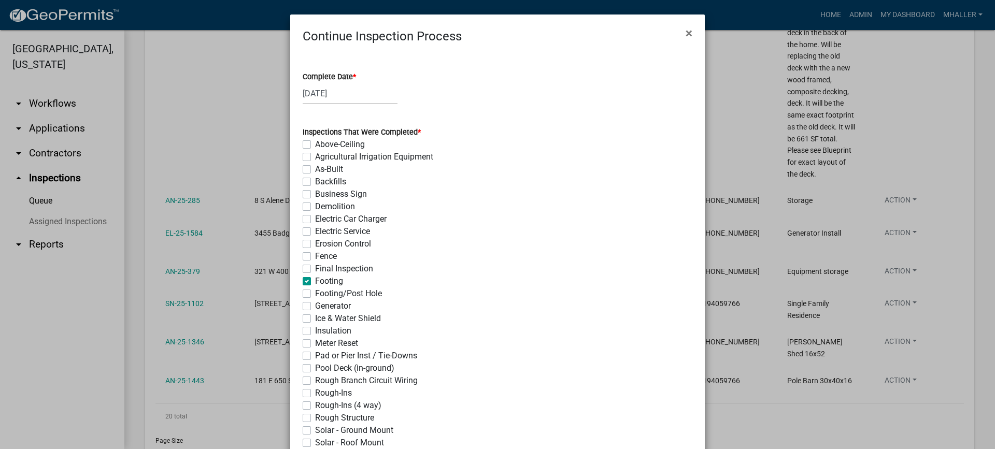
checkbox input "false"
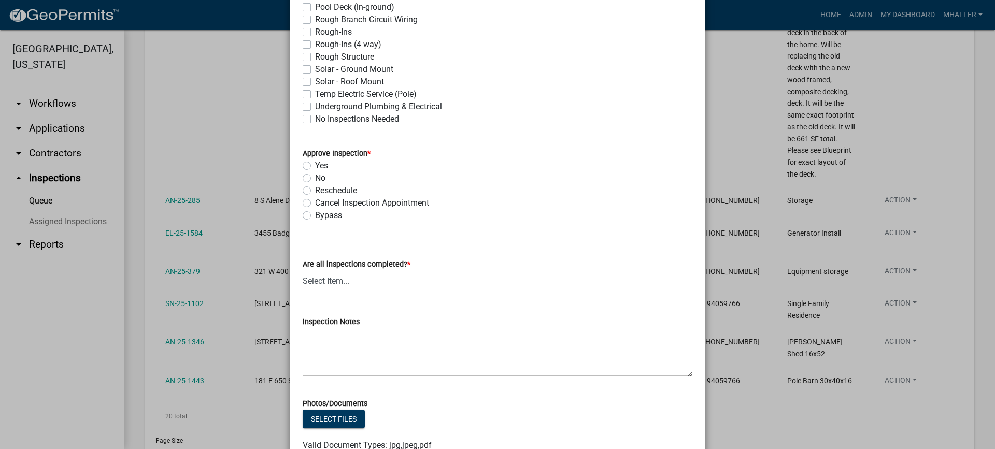
scroll to position [363, 0]
click at [315, 164] on label "Yes" at bounding box center [321, 164] width 13 height 12
click at [315, 164] on input "Yes" at bounding box center [318, 161] width 7 height 7
radio input "true"
click at [374, 286] on select "Select Item... Yes - All Inspections Have Been Completed No - More Inspections …" at bounding box center [498, 279] width 390 height 21
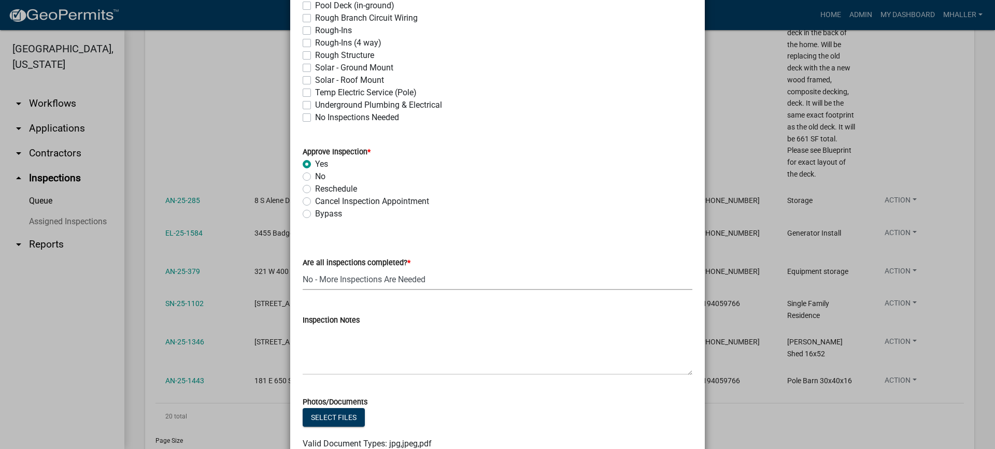
click at [303, 269] on select "Select Item... Yes - All Inspections Have Been Completed No - More Inspections …" at bounding box center [498, 279] width 390 height 21
select select "eafbae6d-cbce-48e8-be87-ded322027707"
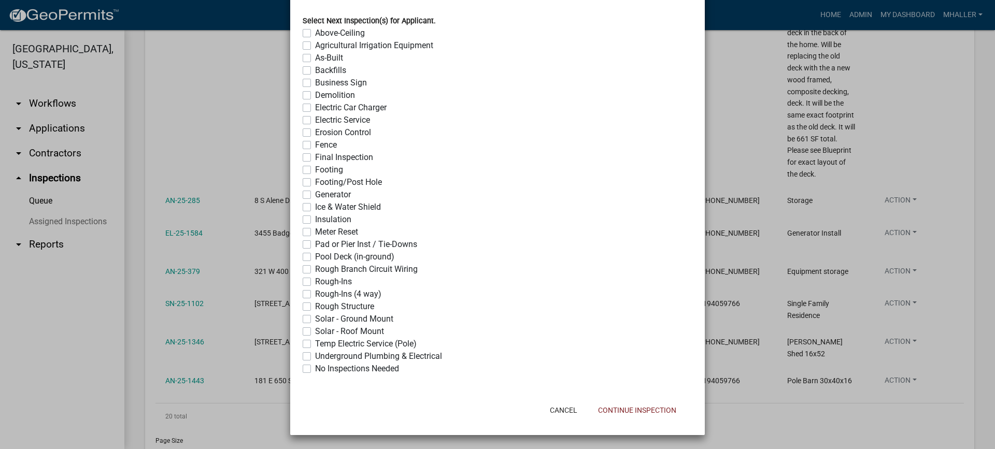
scroll to position [821, 0]
click at [612, 412] on button "Continue Inspection" at bounding box center [637, 410] width 95 height 19
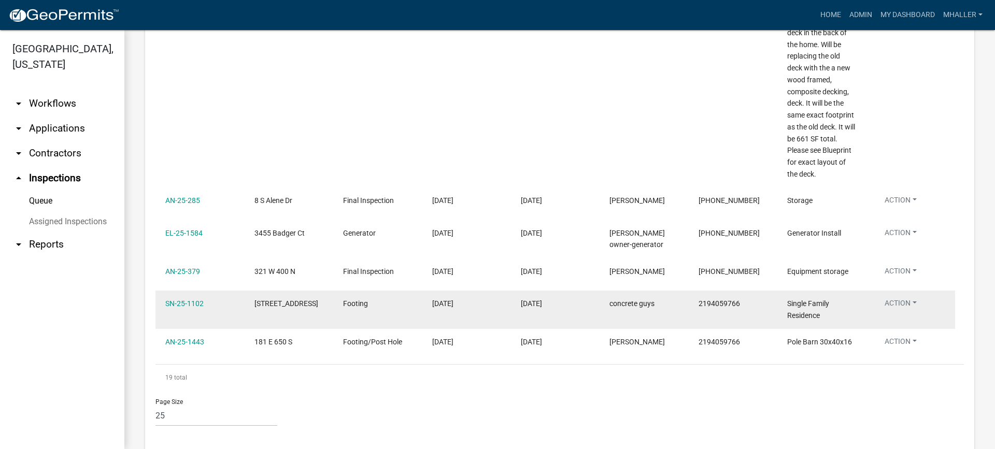
click at [900, 298] on button "Action" at bounding box center [901, 305] width 49 height 15
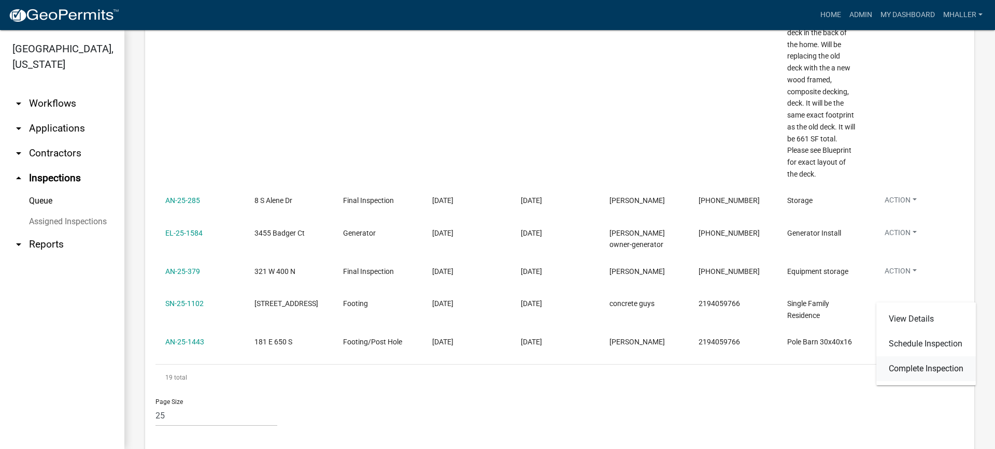
click at [905, 370] on link "Complete Inspection" at bounding box center [927, 369] width 100 height 25
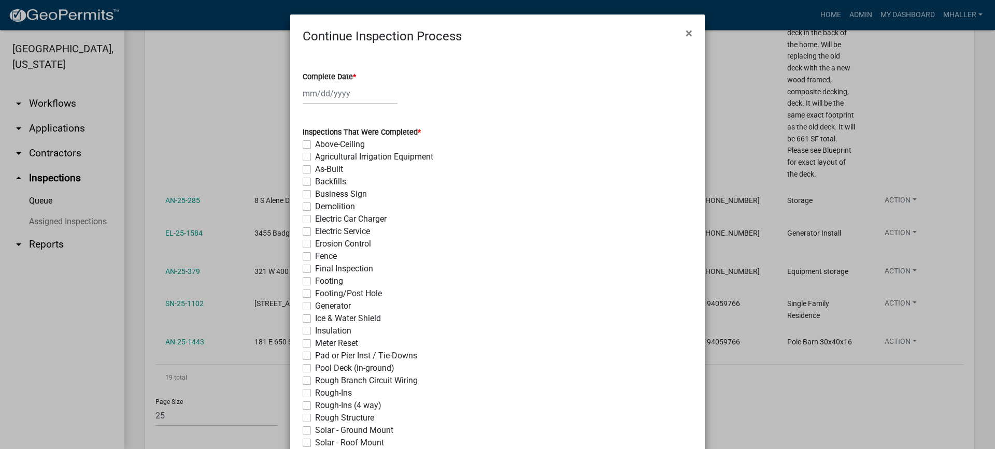
select select "9"
select select "2025"
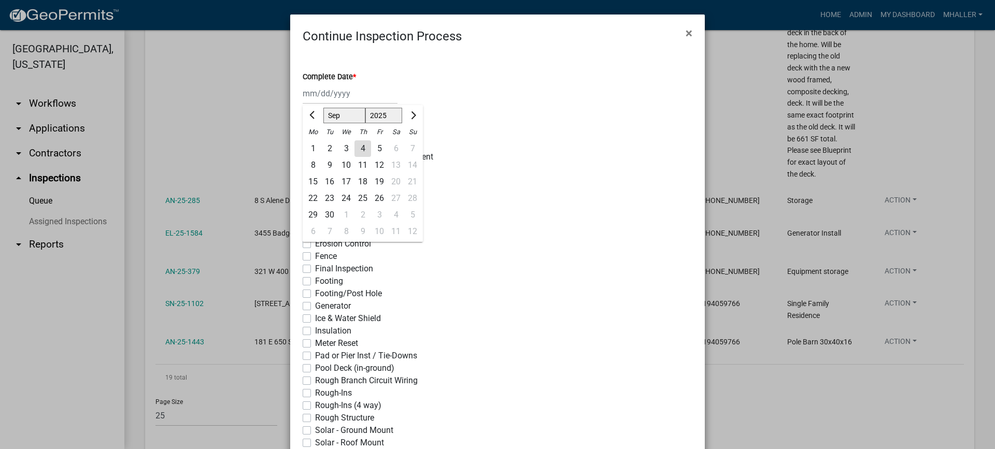
drag, startPoint x: 329, startPoint y: 89, endPoint x: 330, endPoint y: 109, distance: 20.3
click at [329, 89] on div "[PERSON_NAME] Feb Mar Apr [PERSON_NAME][DATE] Oct Nov [DATE] 1526 1527 1528 152…" at bounding box center [350, 93] width 95 height 21
click at [358, 151] on div "4" at bounding box center [363, 148] width 17 height 17
type input "[DATE]"
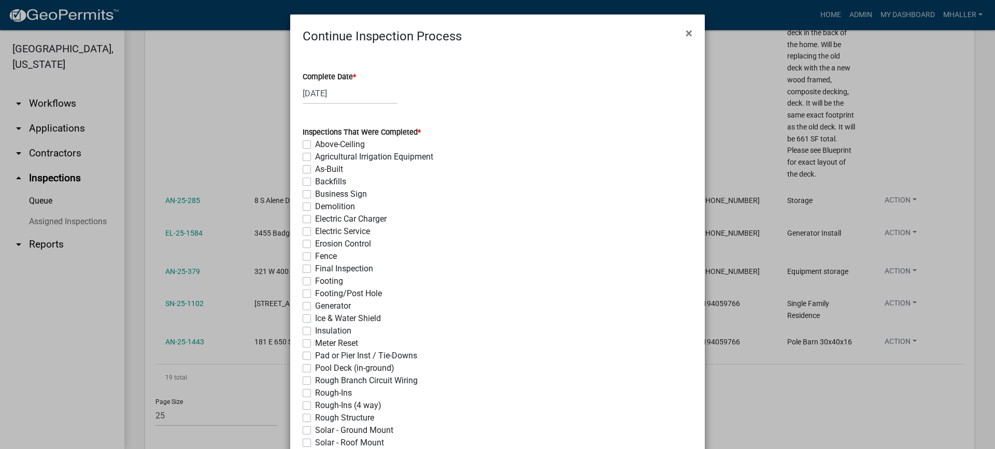
click at [315, 282] on label "Footing" at bounding box center [329, 281] width 28 height 12
click at [315, 282] on input "Footing" at bounding box center [318, 278] width 7 height 7
checkbox input "true"
checkbox input "false"
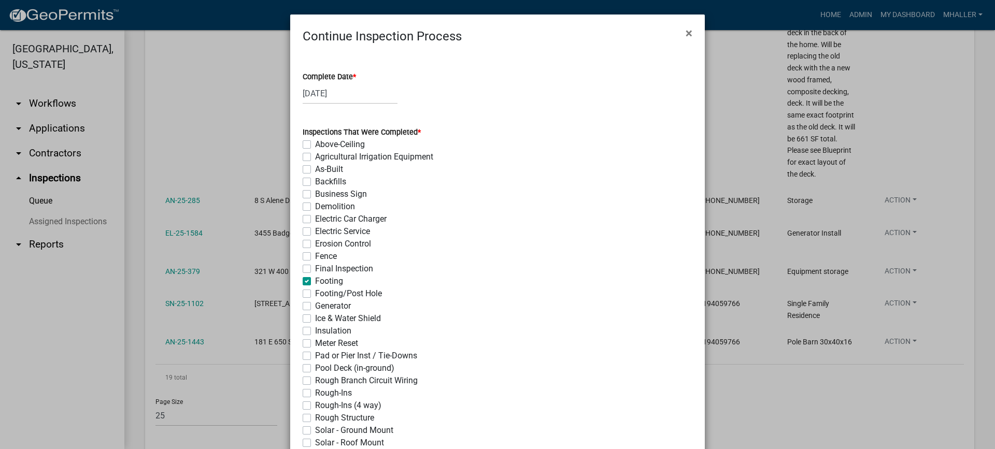
checkbox input "false"
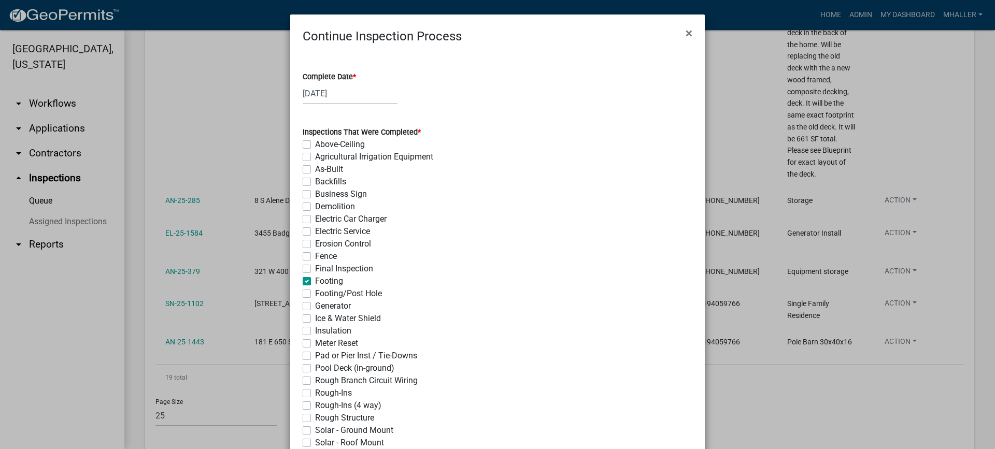
checkbox input "false"
checkbox input "true"
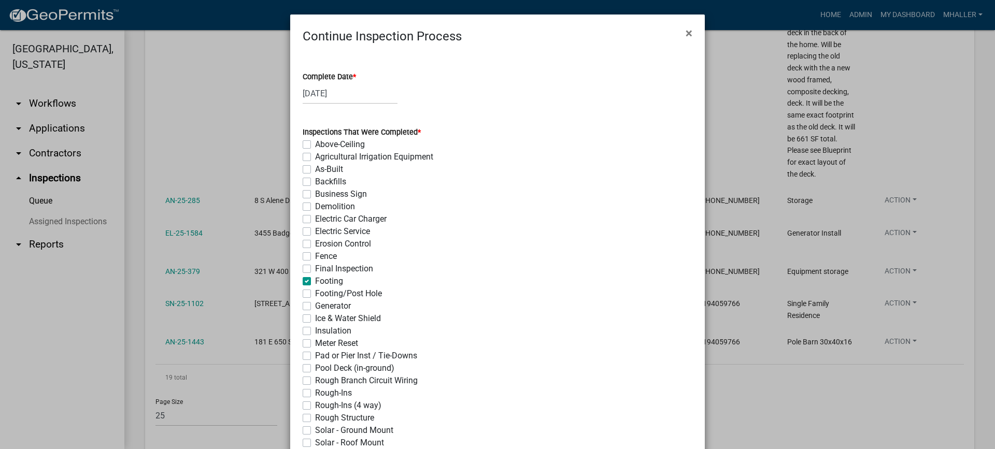
checkbox input "false"
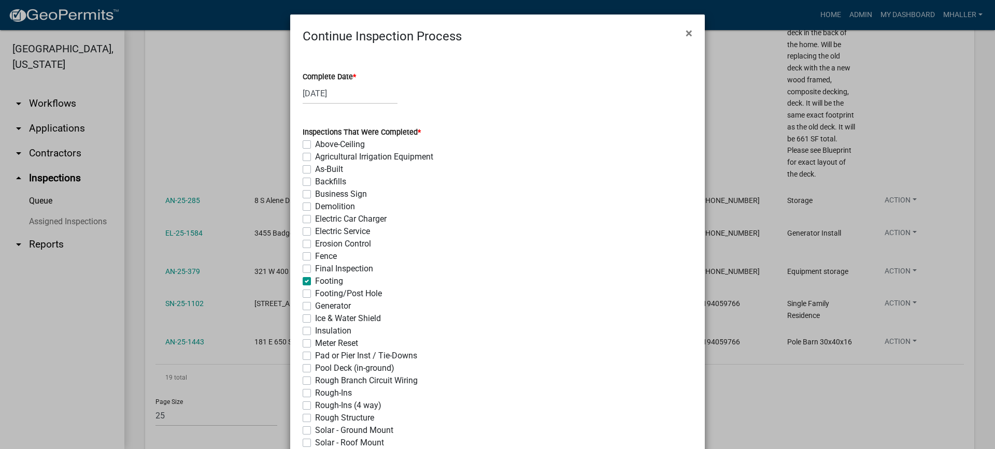
checkbox input "false"
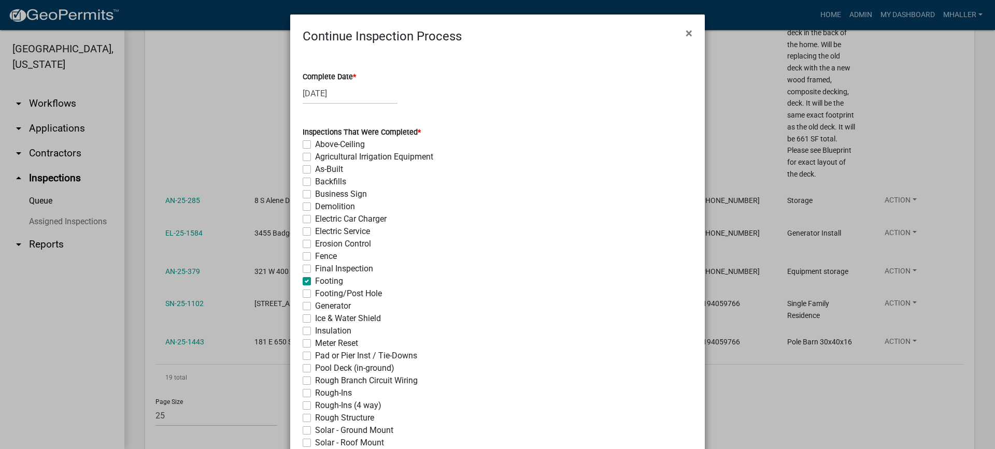
checkbox input "false"
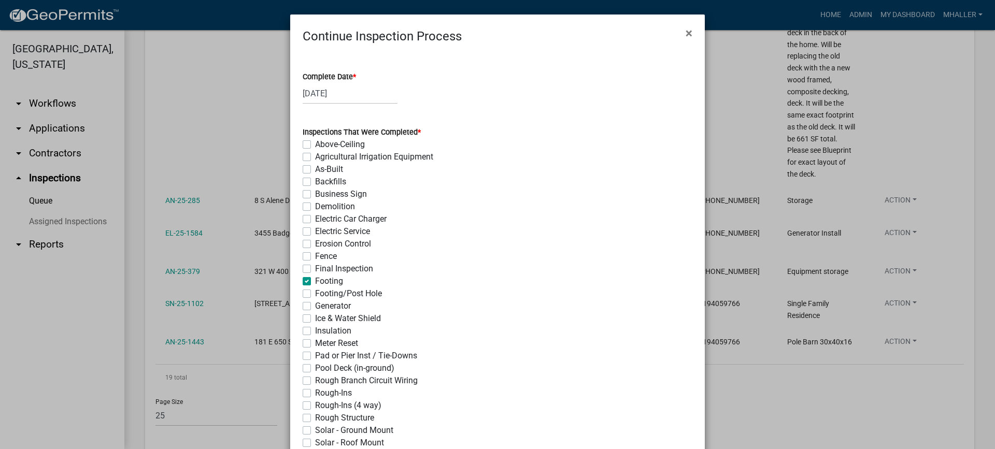
checkbox input "false"
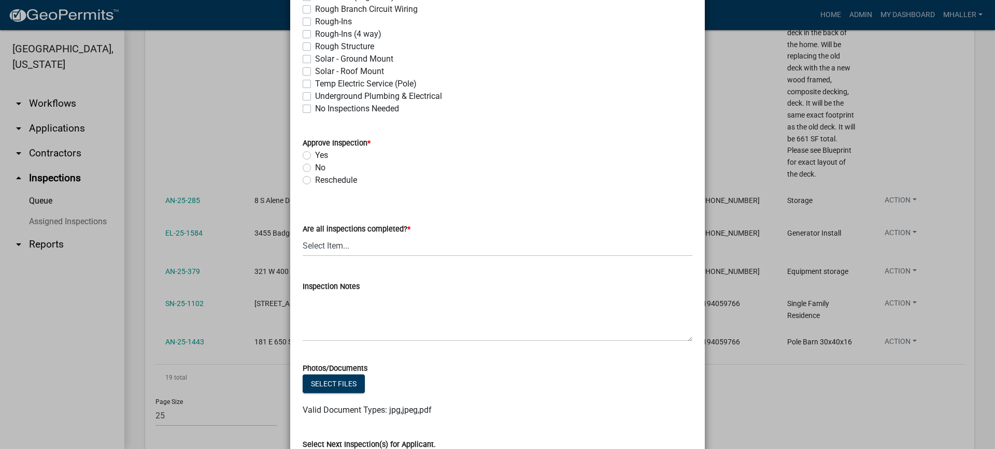
scroll to position [467, 0]
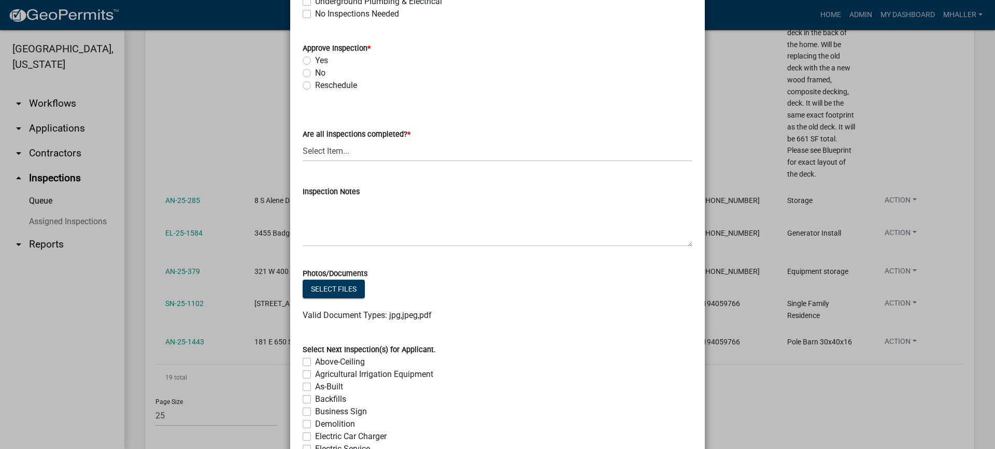
click at [315, 62] on label "Yes" at bounding box center [321, 60] width 13 height 12
click at [315, 61] on input "Yes" at bounding box center [318, 57] width 7 height 7
radio input "true"
click at [345, 152] on select "Select Item... Yes - All Inspections Have Been Completed No - More Inspections …" at bounding box center [498, 150] width 390 height 21
click at [303, 140] on select "Select Item... Yes - All Inspections Have Been Completed No - More Inspections …" at bounding box center [498, 150] width 390 height 21
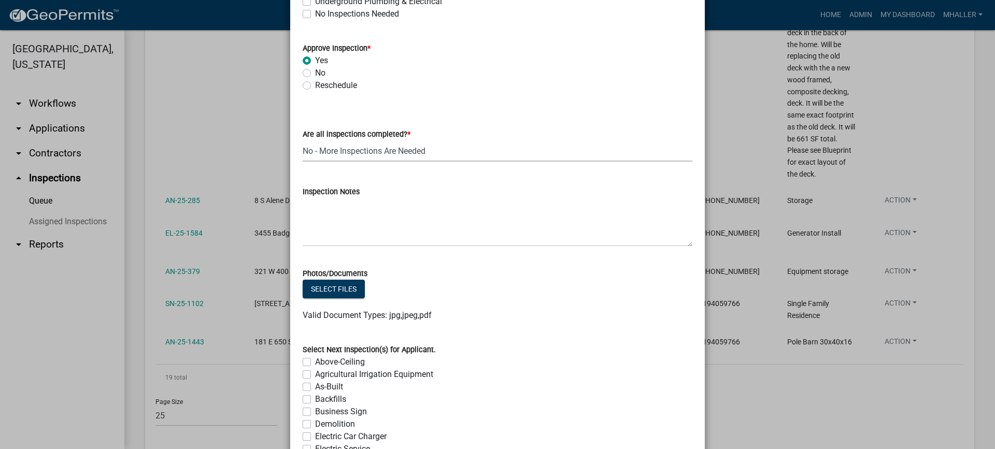
select select "eafbae6d-cbce-48e8-be87-ded322027707"
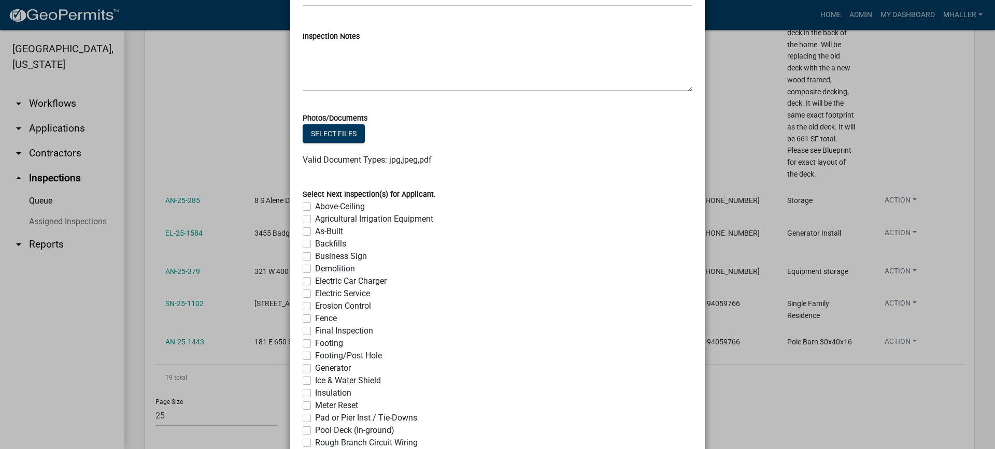
scroll to position [796, 0]
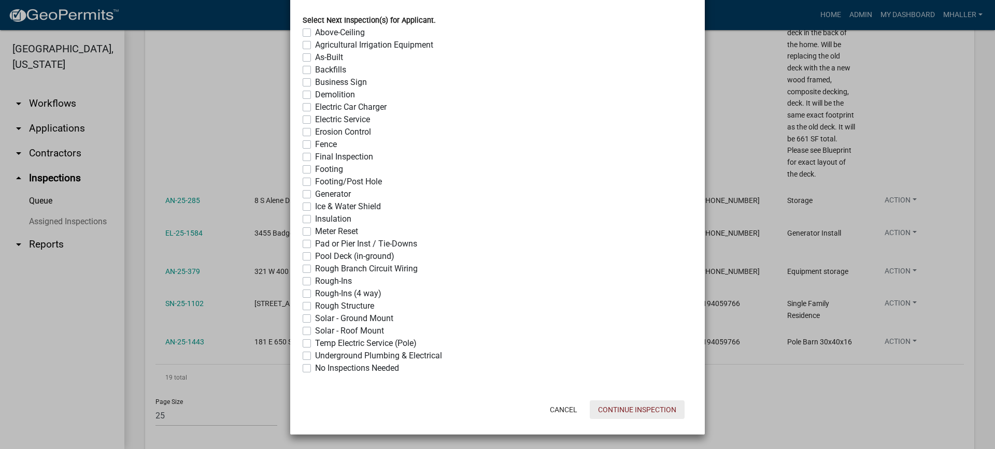
click at [611, 408] on button "Continue Inspection" at bounding box center [637, 410] width 95 height 19
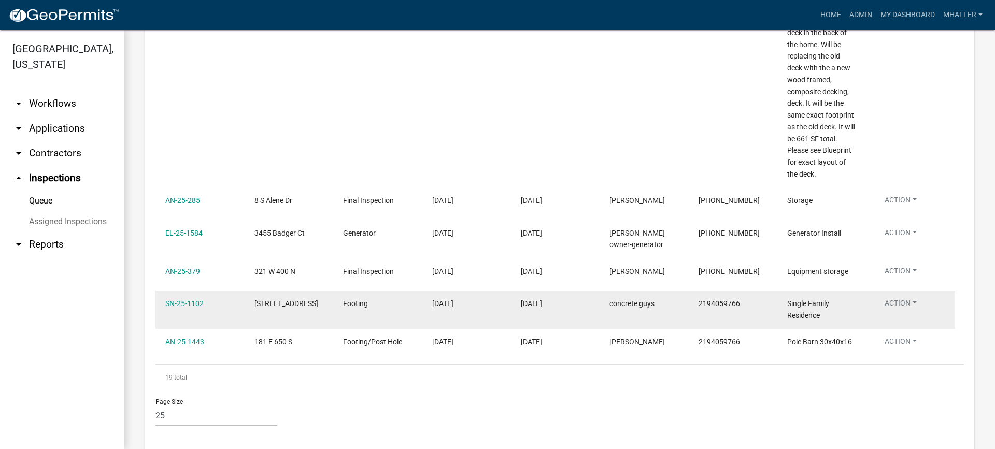
scroll to position [858, 0]
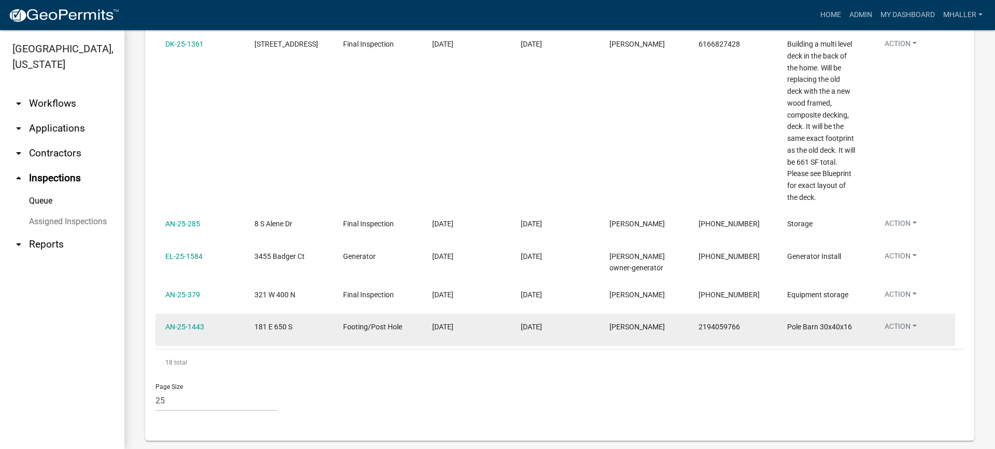
click at [900, 321] on button "Action" at bounding box center [901, 328] width 49 height 15
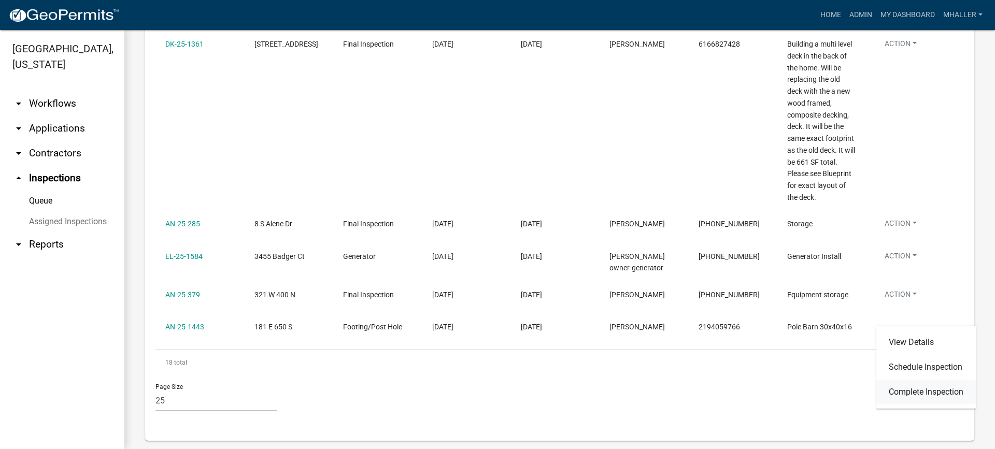
click at [914, 393] on link "Complete Inspection" at bounding box center [927, 392] width 100 height 25
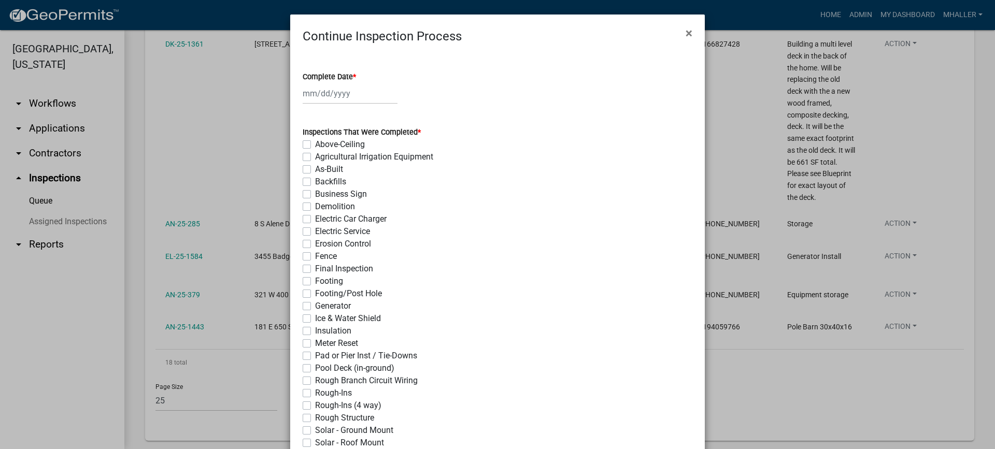
click at [322, 89] on div at bounding box center [350, 93] width 95 height 21
select select "9"
select select "2025"
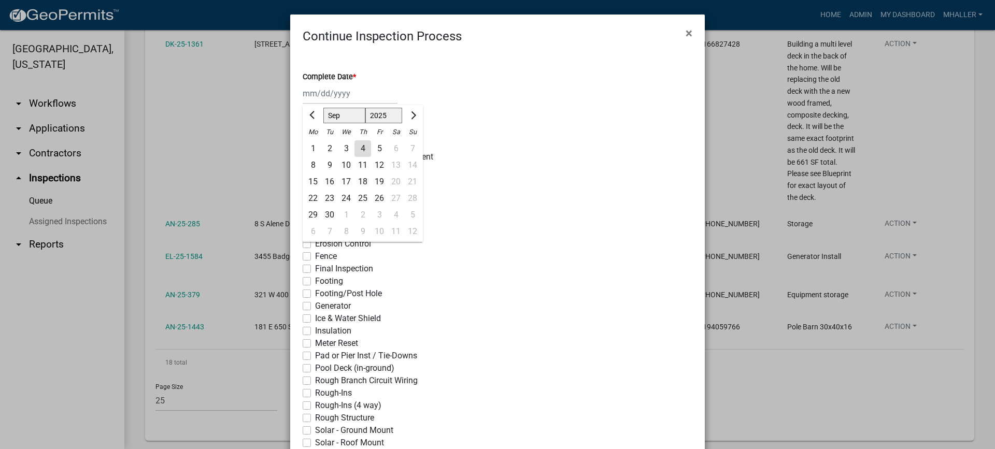
click at [359, 150] on div "4" at bounding box center [363, 148] width 17 height 17
type input "[DATE]"
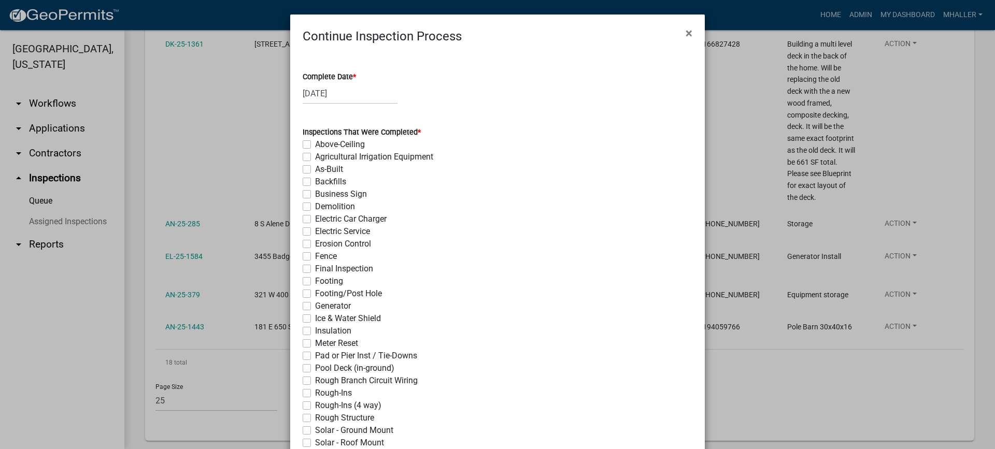
click at [315, 295] on label "Footing/Post Hole" at bounding box center [348, 294] width 67 height 12
click at [315, 294] on input "Footing/Post Hole" at bounding box center [318, 291] width 7 height 7
checkbox input "true"
checkbox input "false"
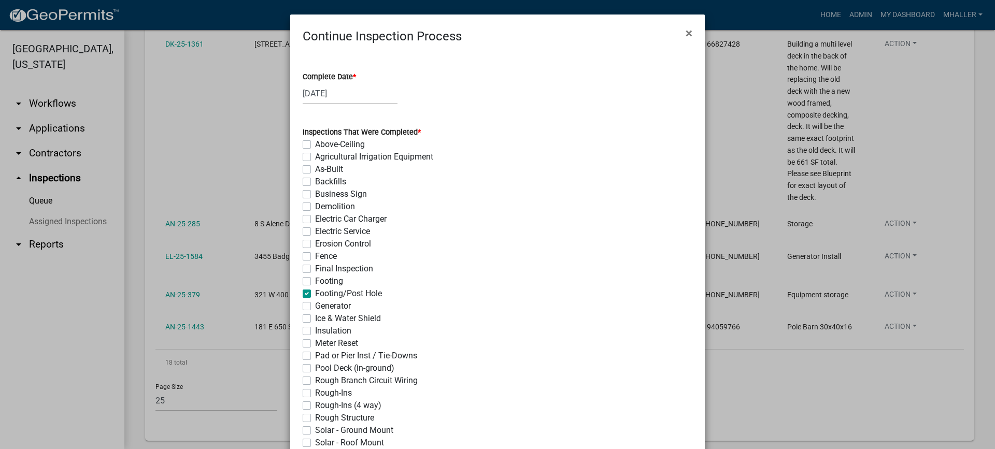
checkbox input "false"
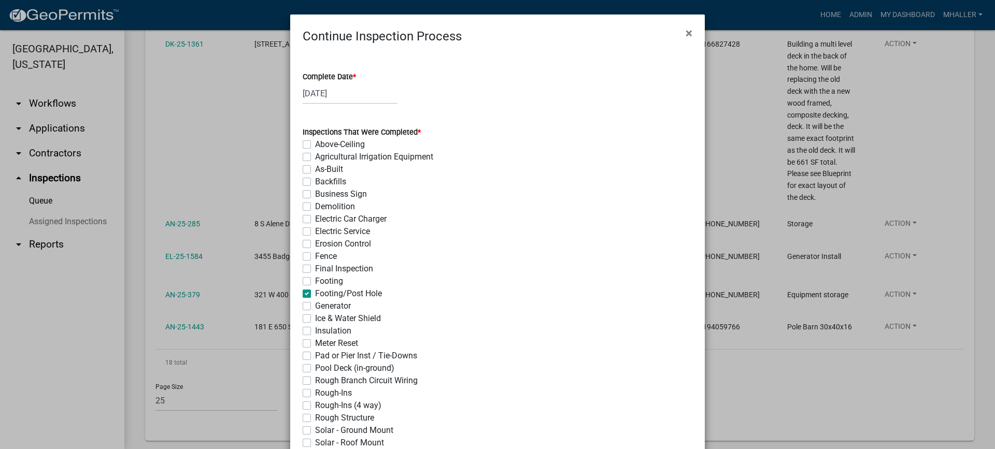
checkbox input "false"
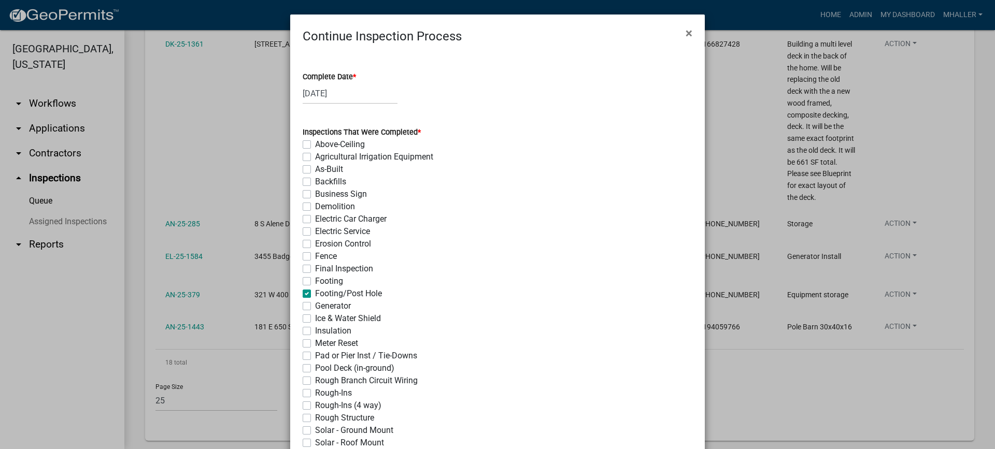
checkbox input "true"
checkbox input "false"
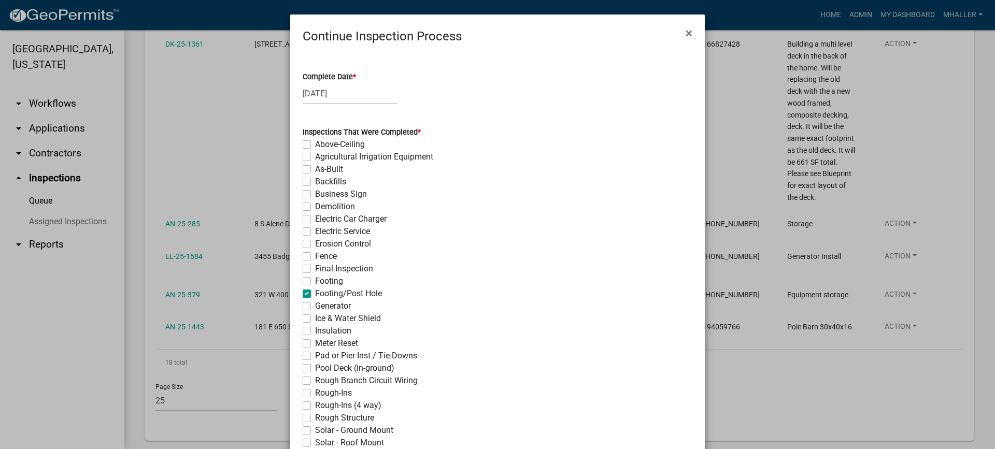
checkbox input "false"
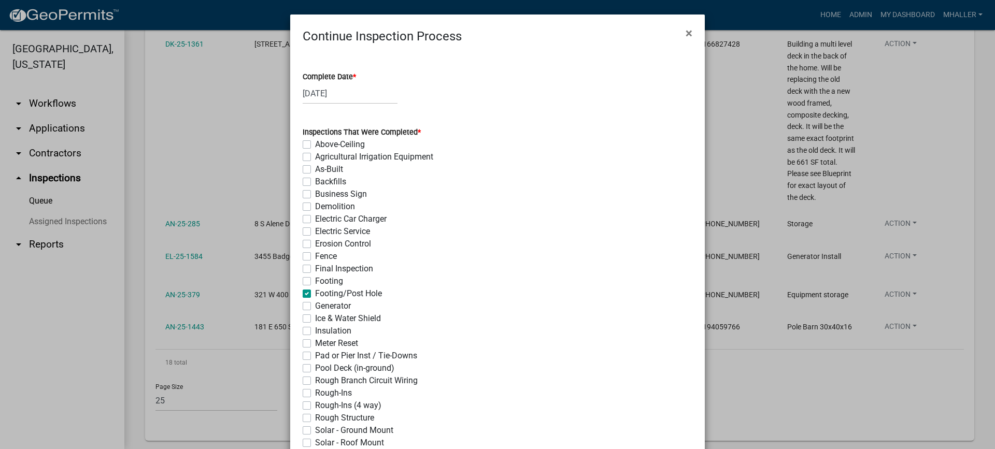
checkbox input "false"
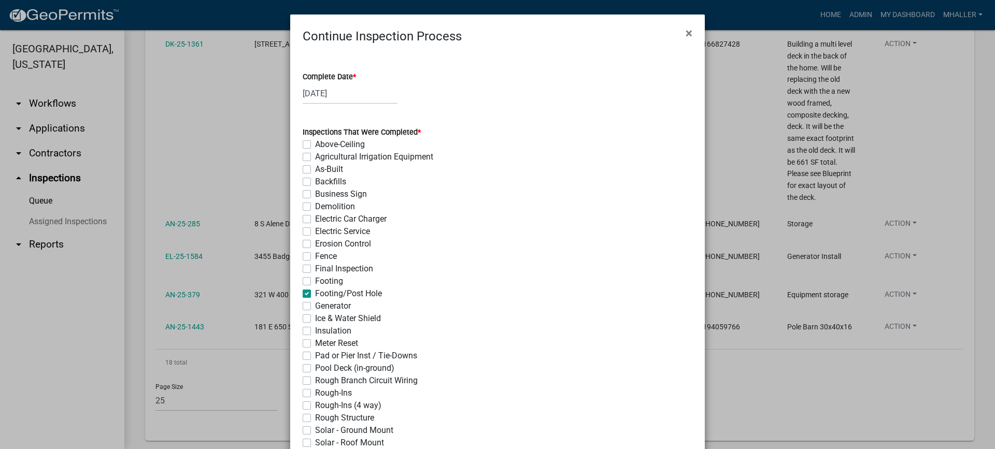
checkbox input "false"
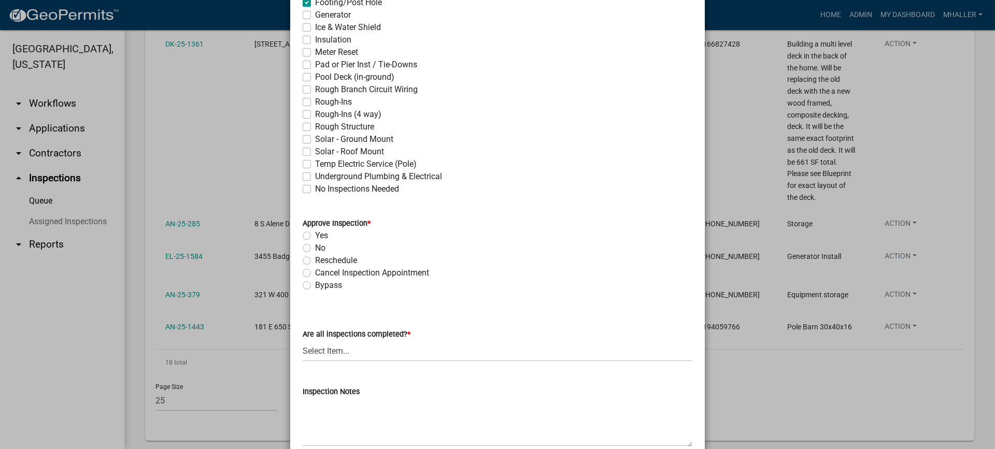
scroll to position [363, 0]
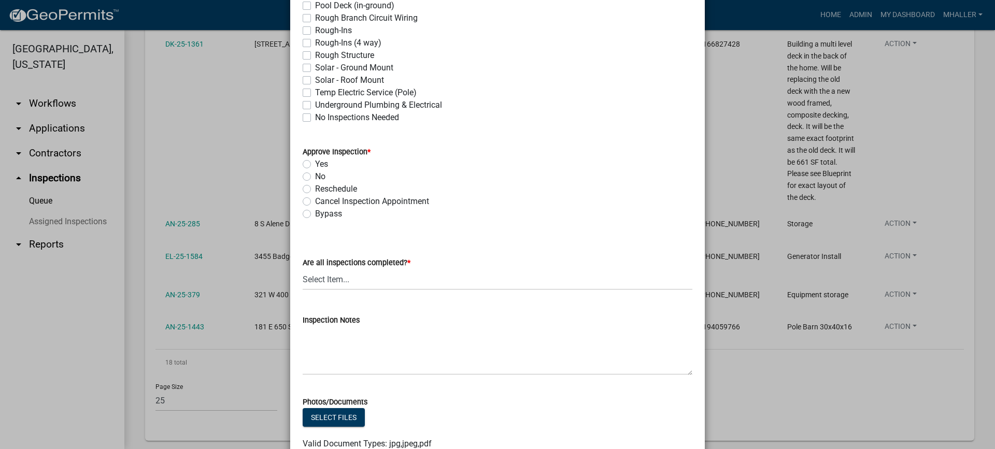
click at [315, 166] on label "Yes" at bounding box center [321, 164] width 13 height 12
click at [315, 165] on input "Yes" at bounding box center [318, 161] width 7 height 7
radio input "true"
drag, startPoint x: 395, startPoint y: 279, endPoint x: 400, endPoint y: 287, distance: 9.1
click at [395, 279] on select "Select Item... Yes - All Inspections Have Been Completed No - More Inspections …" at bounding box center [498, 279] width 390 height 21
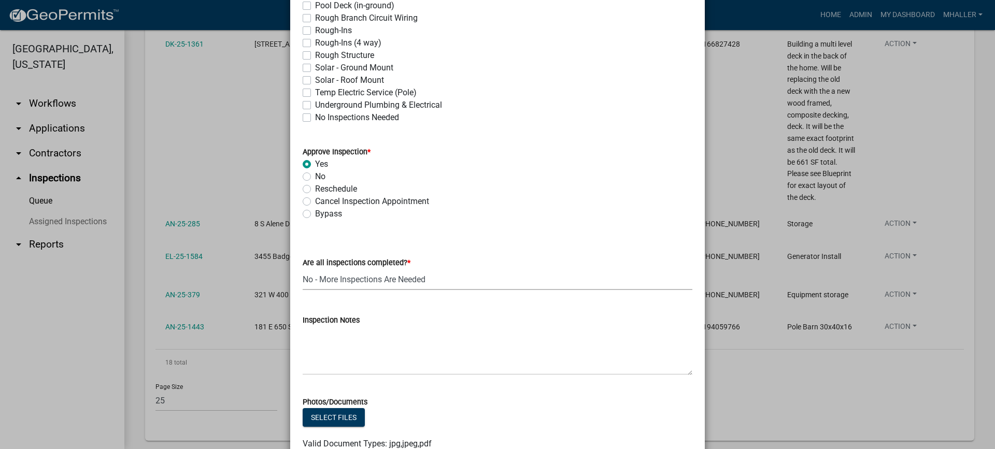
click at [303, 269] on select "Select Item... Yes - All Inspections Have Been Completed No - More Inspections …" at bounding box center [498, 279] width 390 height 21
select select "eafbae6d-cbce-48e8-be87-ded322027707"
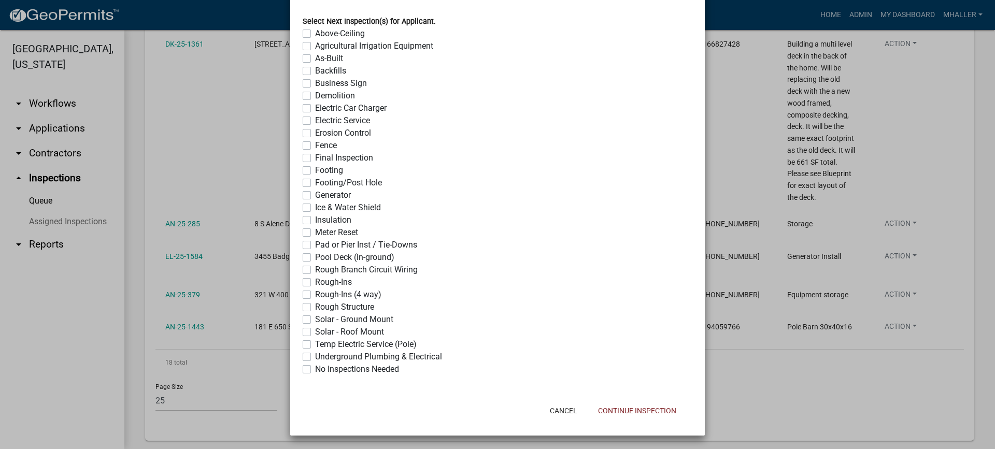
scroll to position [821, 0]
click at [633, 410] on button "Continue Inspection" at bounding box center [637, 410] width 95 height 19
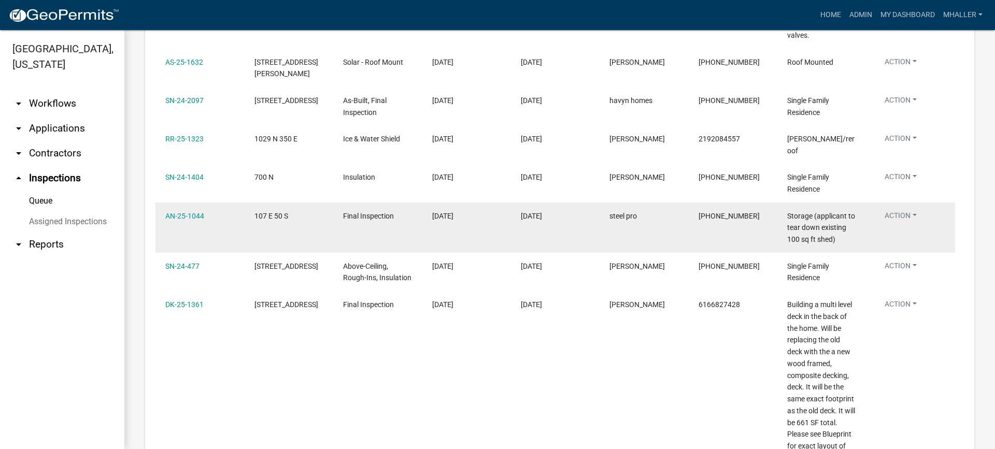
scroll to position [547, 0]
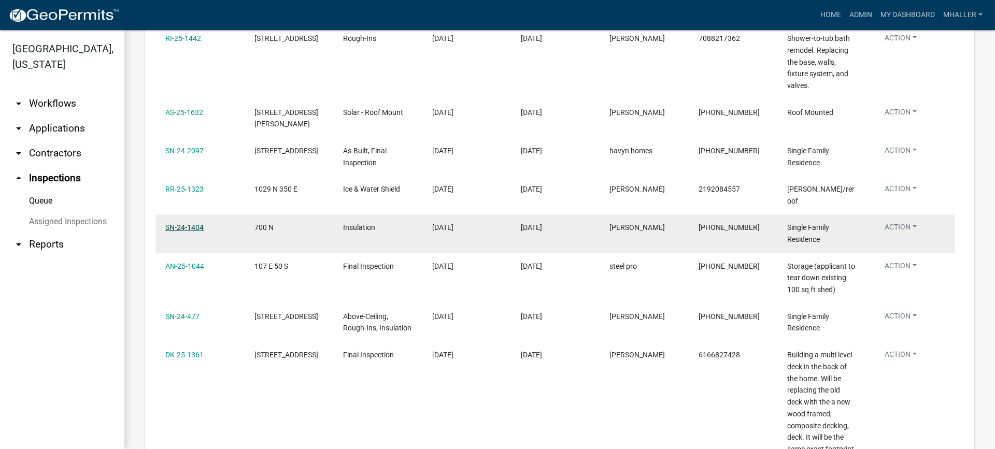
click at [185, 223] on link "SN-24-1404" at bounding box center [184, 227] width 38 height 8
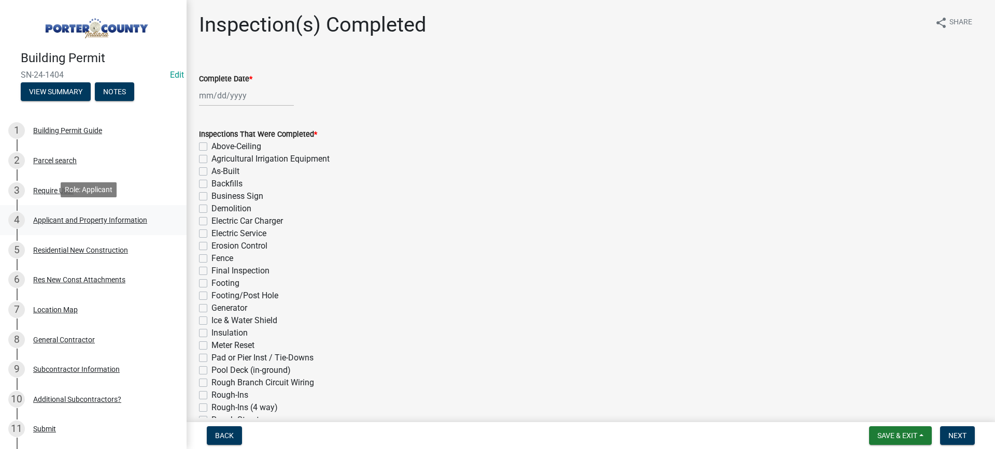
click at [94, 217] on div "Applicant and Property Information" at bounding box center [90, 220] width 114 height 7
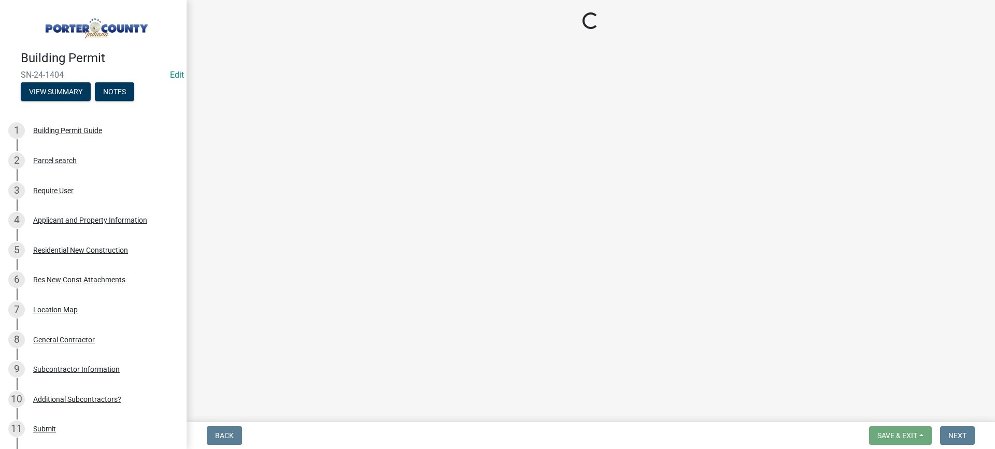
select select "dab8d744-4e32-40c1-942b-b7c1ea7347cb"
select select "b0f6f87b-588c-48c3-b728-322303c6bafe"
select select "ea6751d4-6bf7-4a16-89ee-f7801ab82aa1"
select select "92efe679-05f4-414a-9426-51627fba5de6"
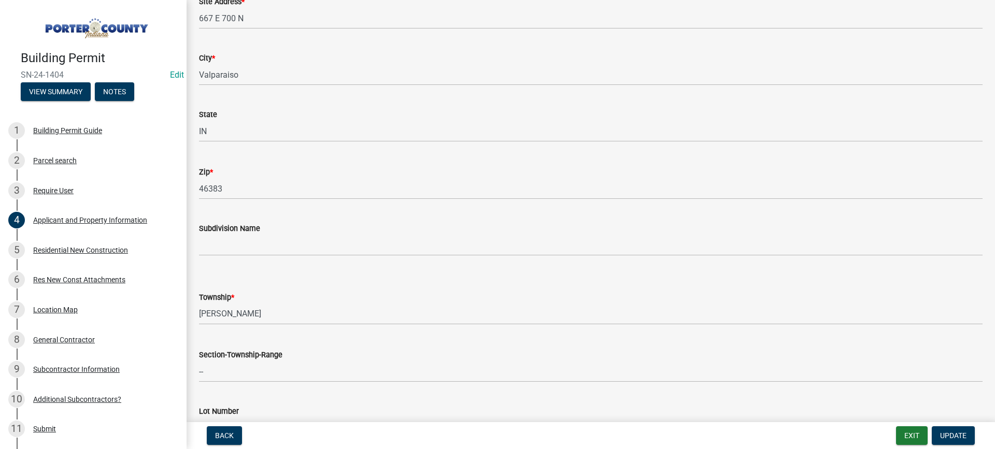
scroll to position [52, 0]
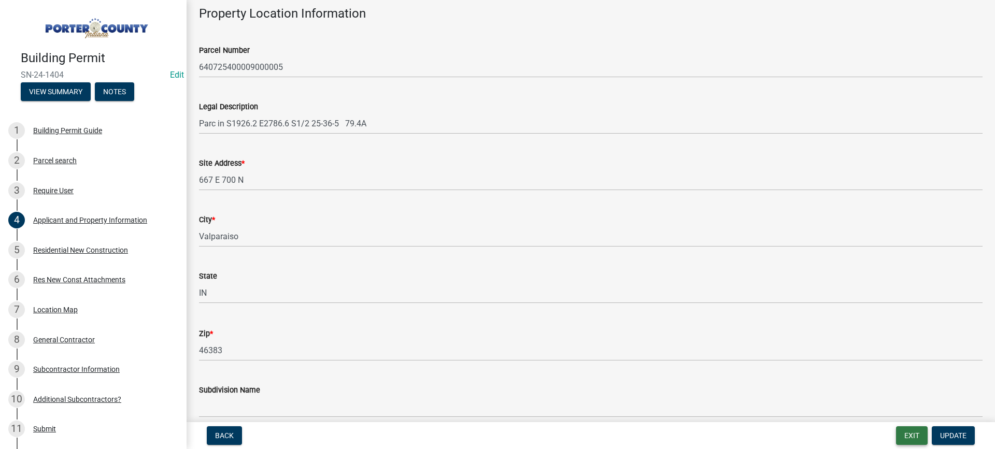
click at [908, 432] on button "Exit" at bounding box center [912, 436] width 32 height 19
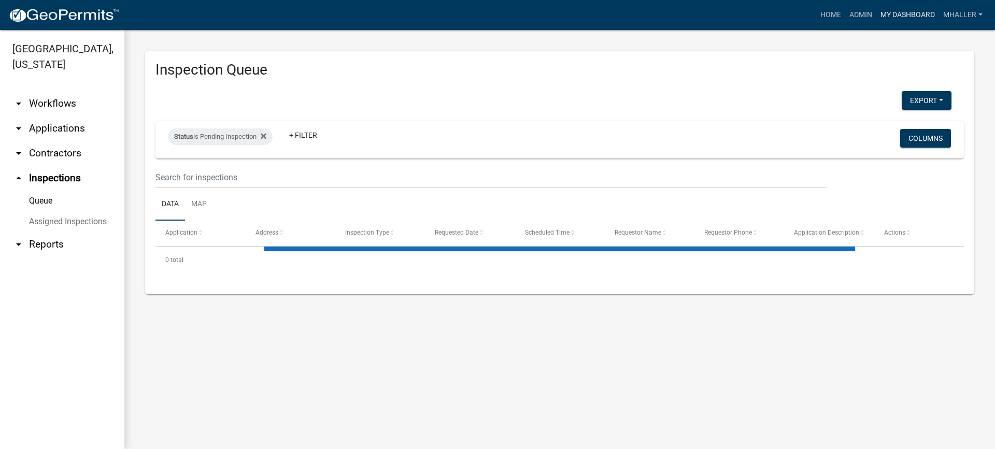
select select "1: 25"
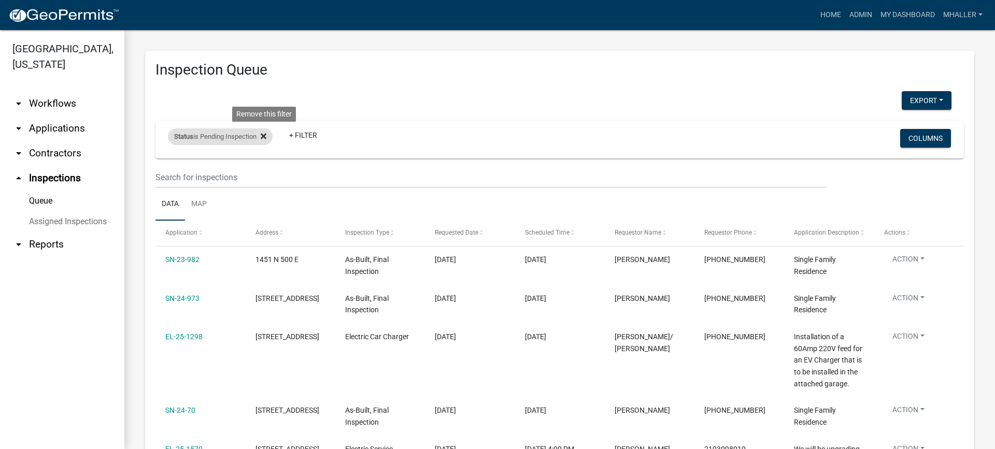
click at [264, 137] on icon at bounding box center [264, 136] width 6 height 8
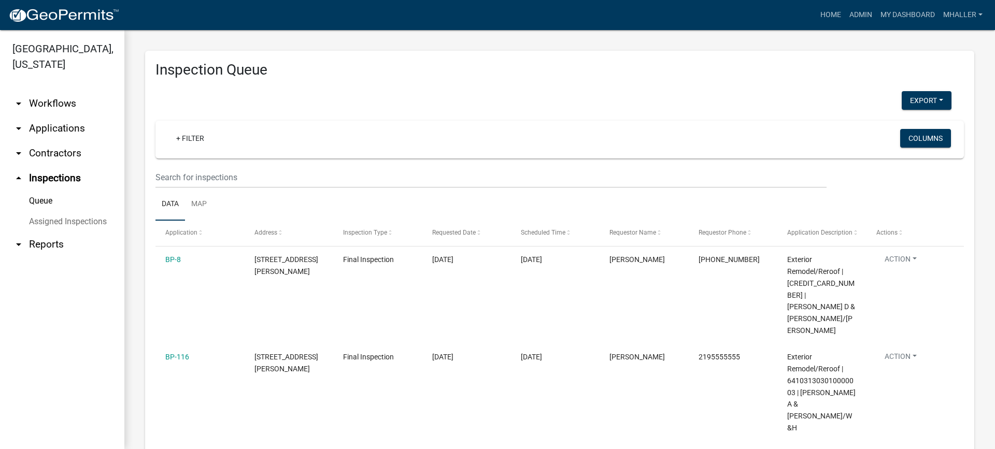
click at [47, 116] on link "arrow_drop_down Applications" at bounding box center [62, 128] width 124 height 25
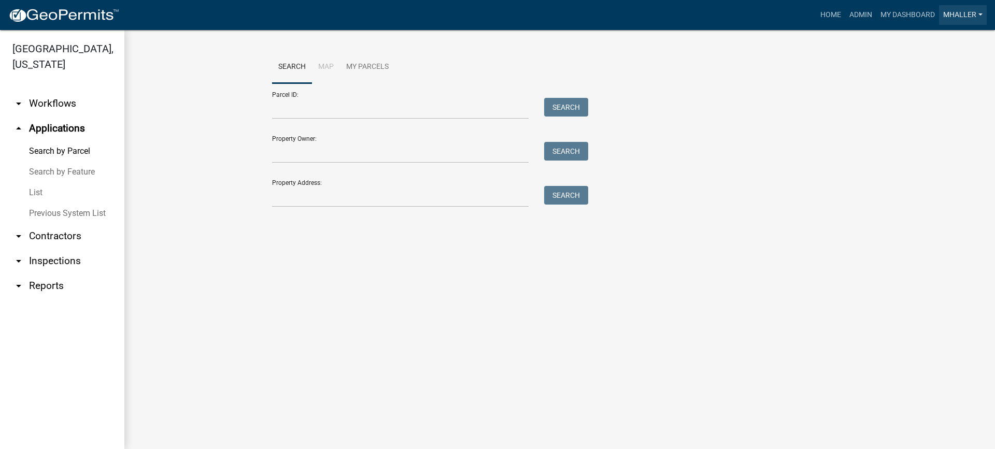
click at [949, 17] on link "mhaller" at bounding box center [963, 15] width 48 height 20
click at [948, 94] on link "Logout" at bounding box center [945, 101] width 83 height 25
